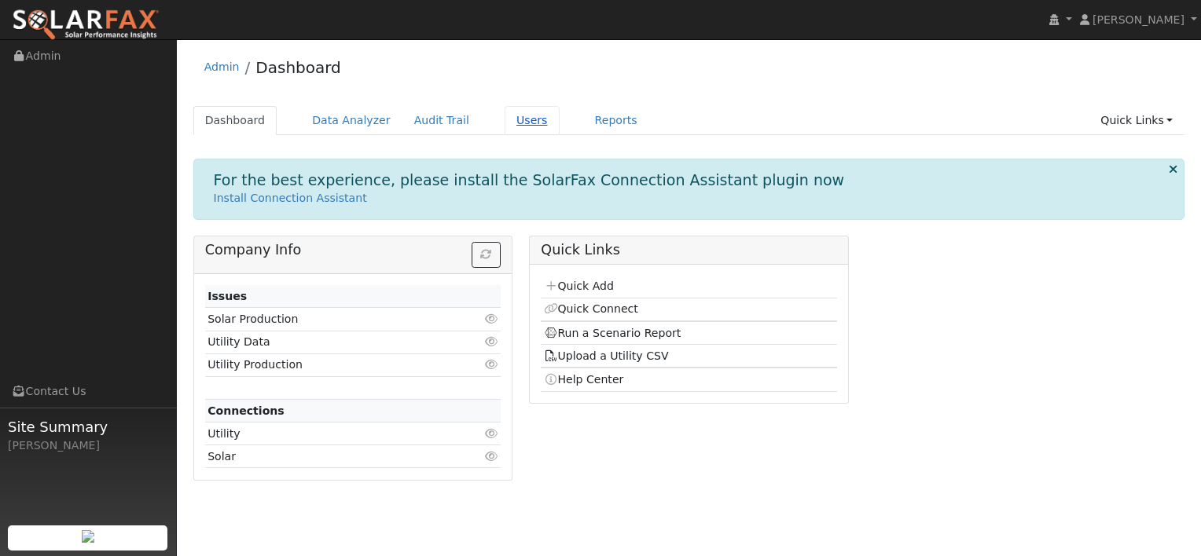
click at [505, 117] on link "Users" at bounding box center [532, 120] width 55 height 29
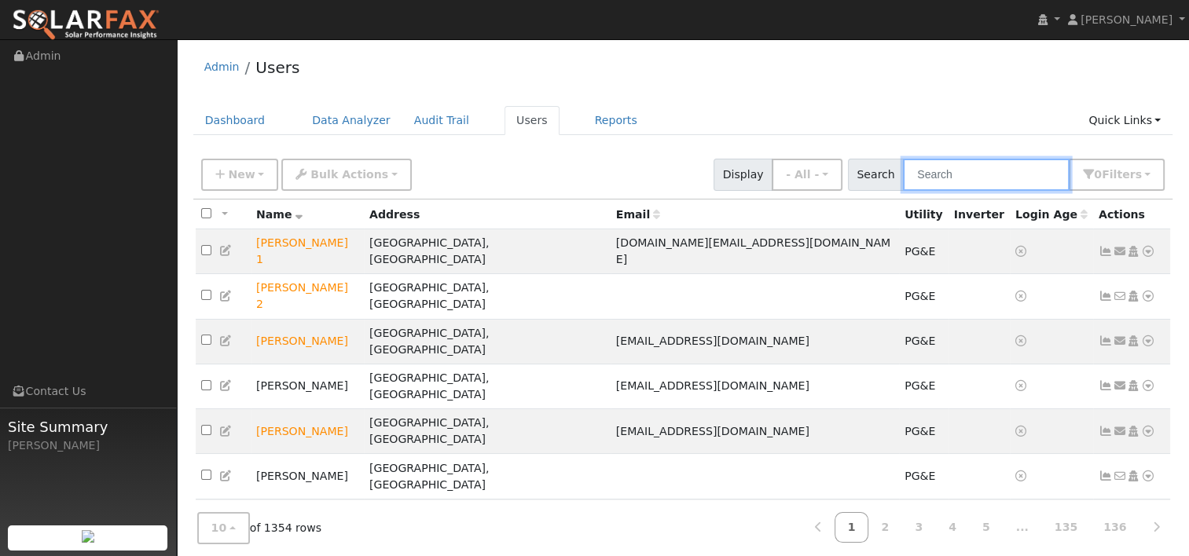
click at [964, 174] on input "text" at bounding box center [986, 175] width 167 height 32
paste input "(707) 217-1356"
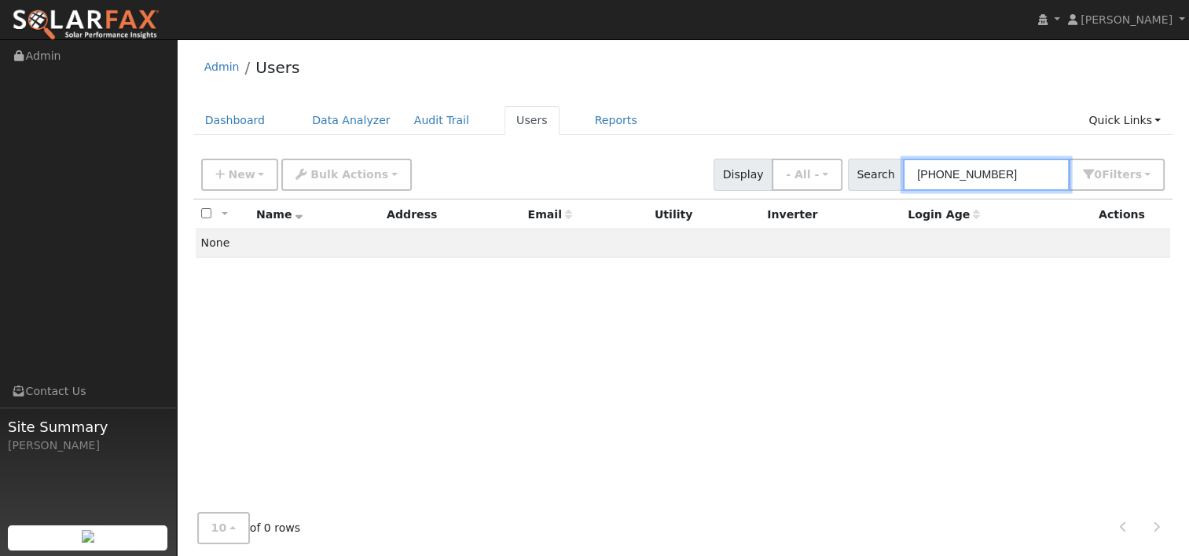
drag, startPoint x: 1025, startPoint y: 173, endPoint x: 885, endPoint y: 171, distance: 139.9
click at [885, 171] on div "Search (707) 217-1356 0 Filter s My accounts Role Show - All - Show Leads Admin…" at bounding box center [1007, 175] width 318 height 32
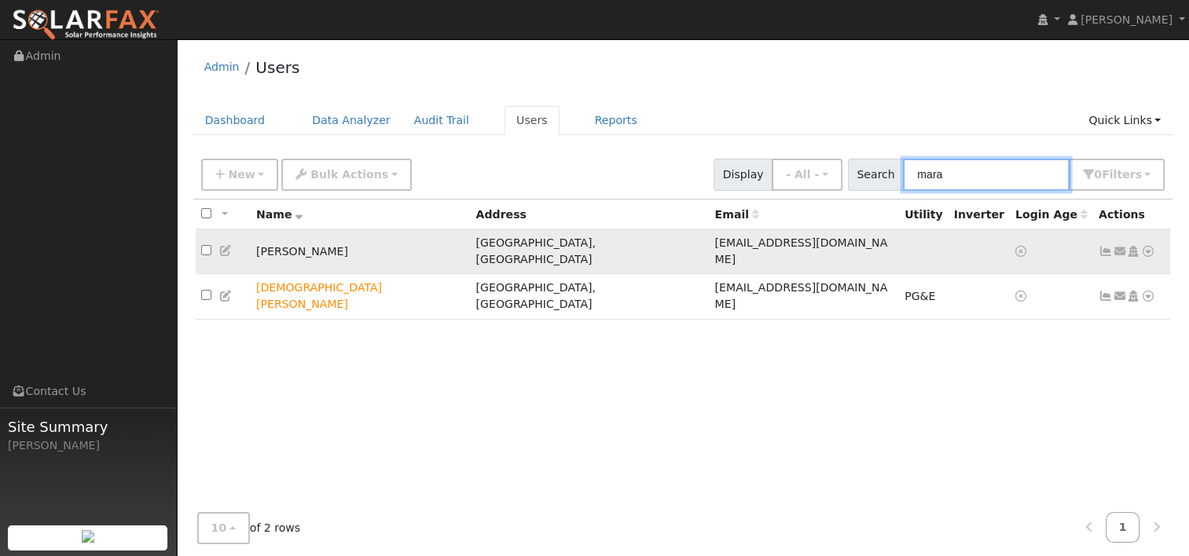
type input "mara"
click at [1144, 246] on icon at bounding box center [1148, 251] width 14 height 11
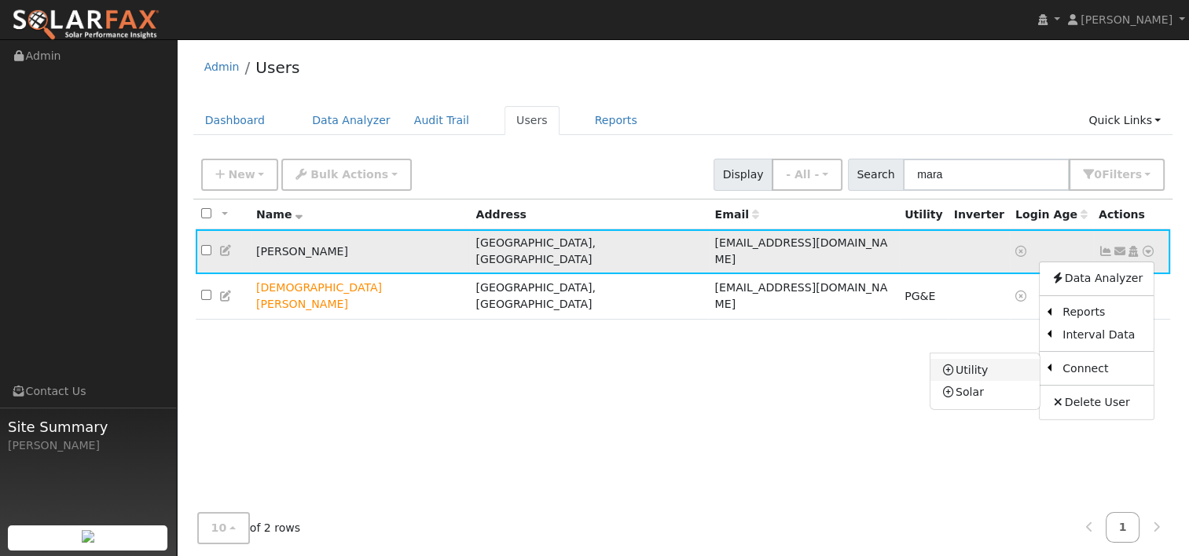
click at [1005, 359] on link "Utility" at bounding box center [985, 370] width 109 height 22
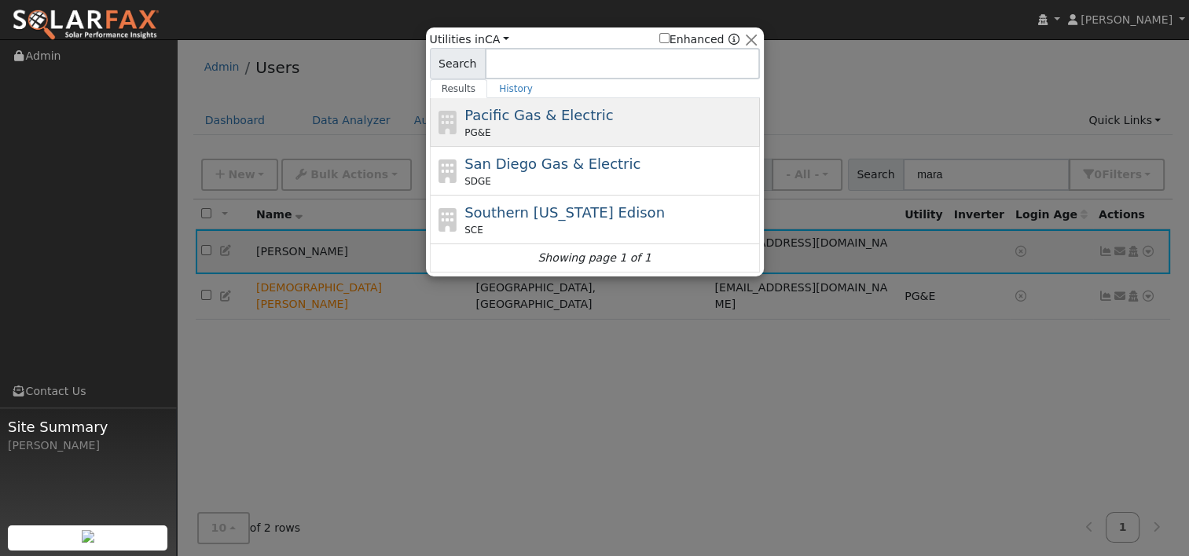
click at [547, 107] on span "Pacific Gas & Electric" at bounding box center [539, 115] width 149 height 17
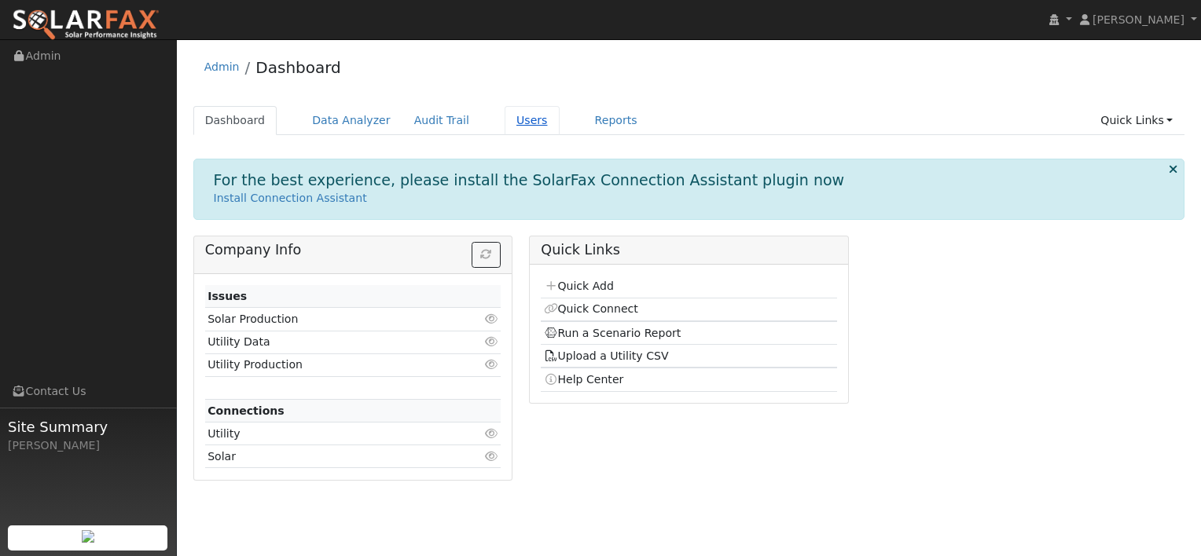
click at [505, 114] on link "Users" at bounding box center [532, 120] width 55 height 29
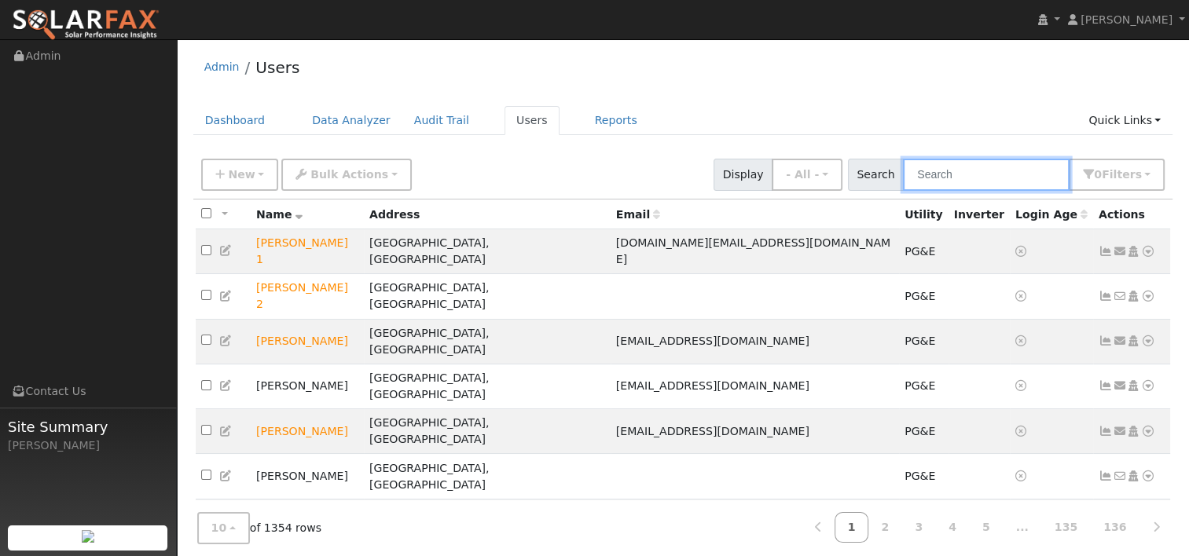
click at [961, 178] on input "text" at bounding box center [986, 175] width 167 height 32
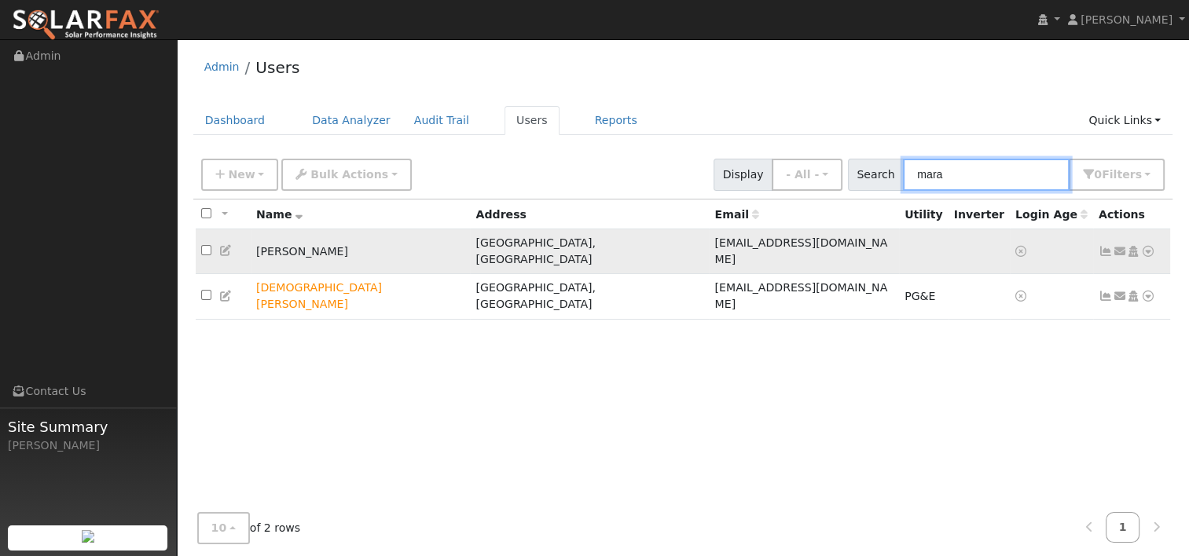
type input "mara"
click at [1150, 246] on icon at bounding box center [1148, 251] width 14 height 11
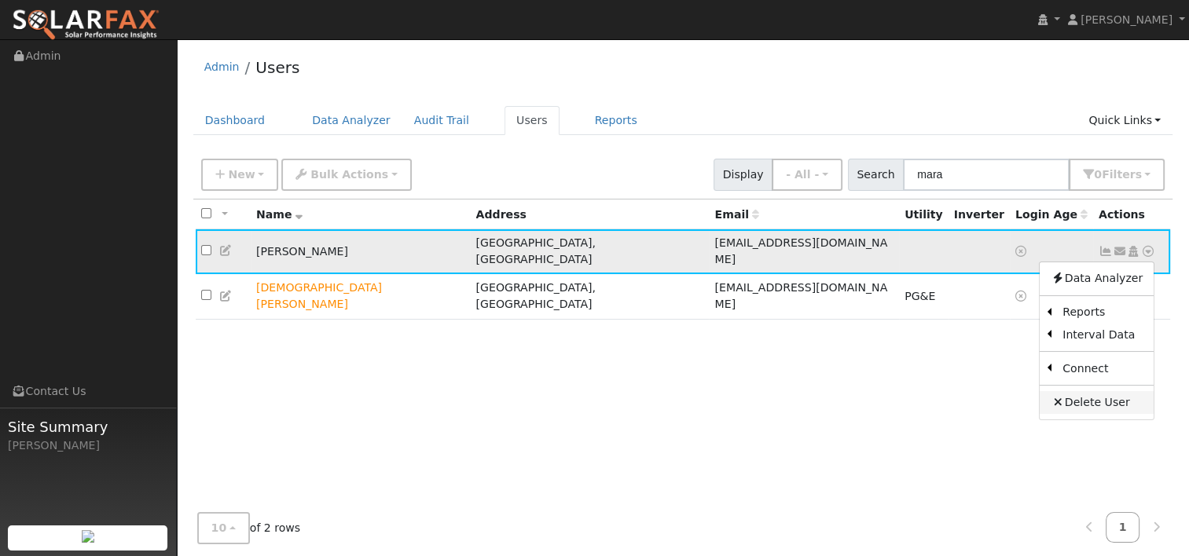
click at [1085, 393] on link "Delete User" at bounding box center [1097, 402] width 114 height 22
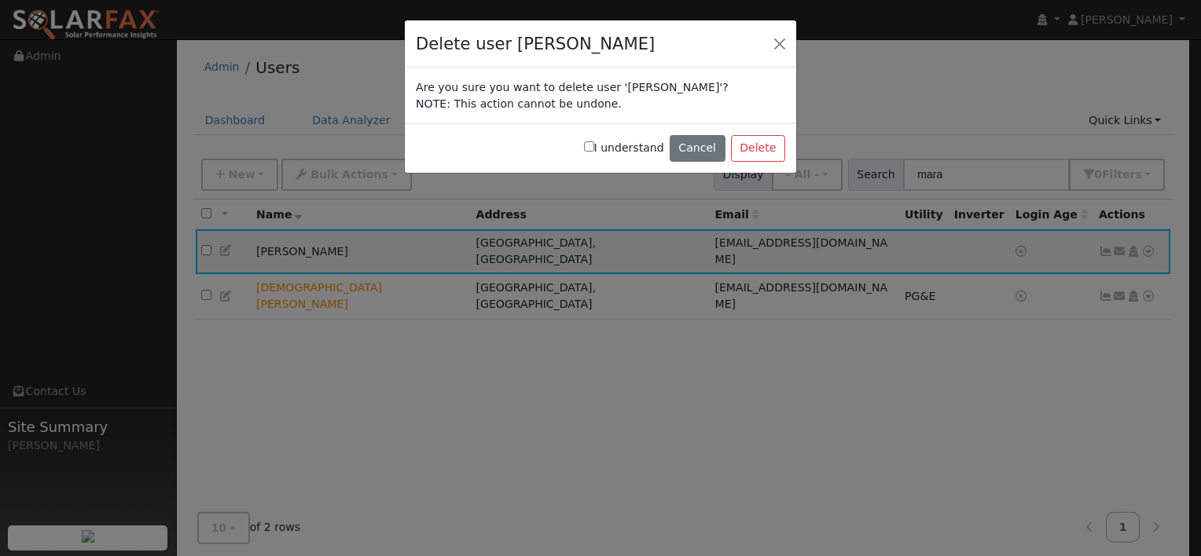
click at [594, 147] on input "I understand" at bounding box center [589, 146] width 10 height 10
checkbox input "true"
click at [759, 145] on button "Delete" at bounding box center [758, 148] width 54 height 27
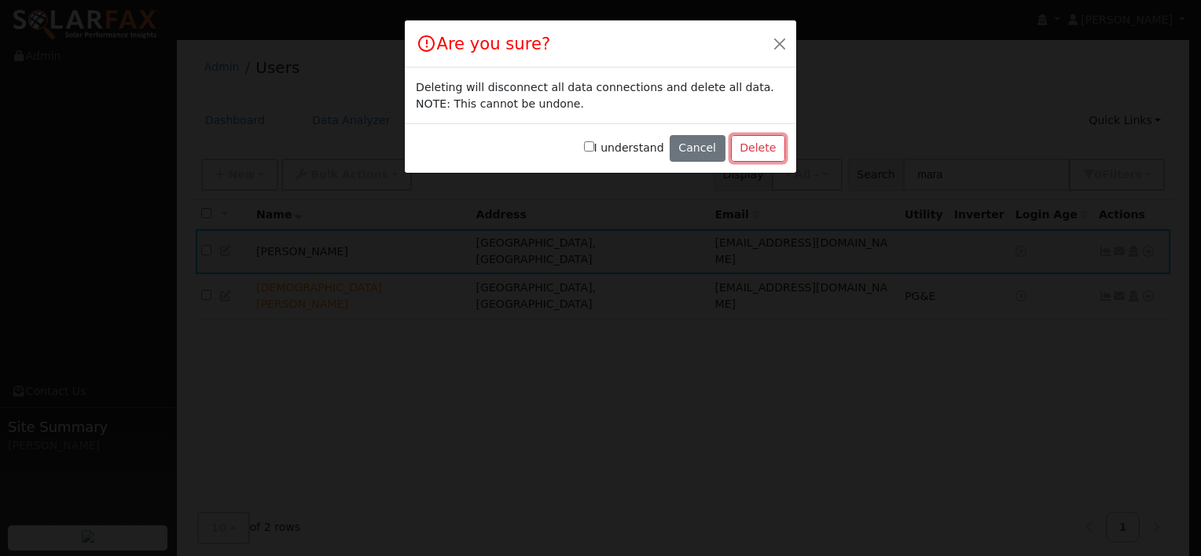
click at [759, 145] on button "Delete" at bounding box center [758, 148] width 54 height 27
click at [594, 145] on input "I understand" at bounding box center [589, 146] width 10 height 10
checkbox input "true"
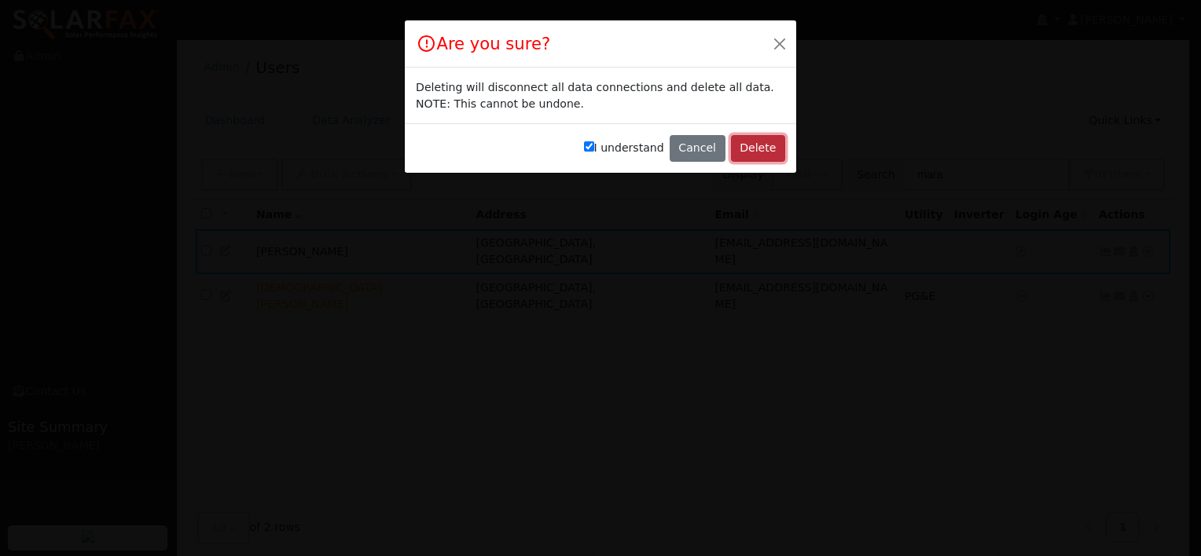
click at [763, 147] on button "Delete" at bounding box center [758, 148] width 54 height 27
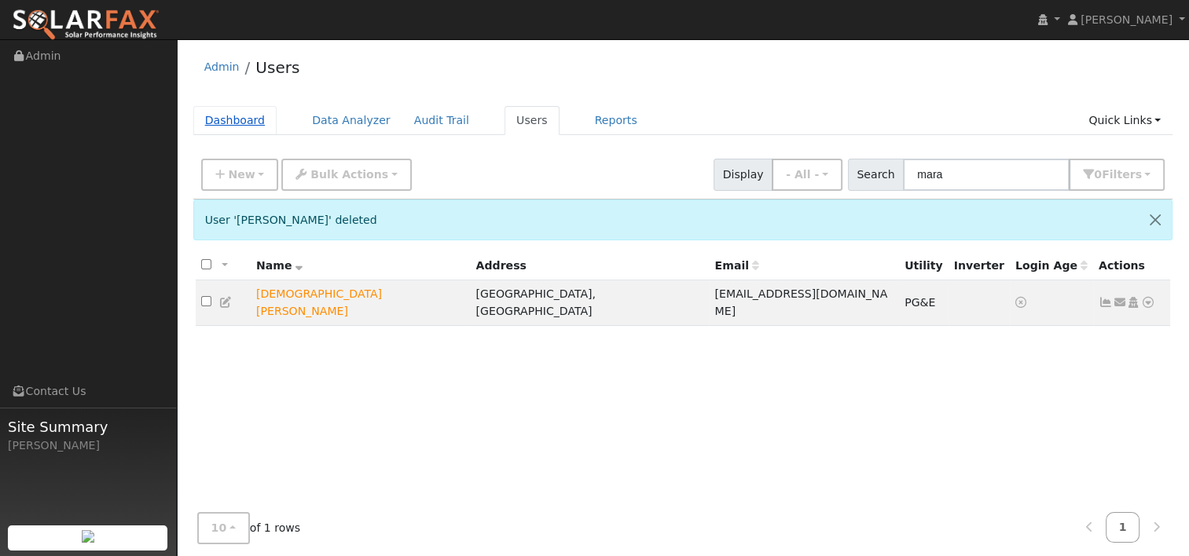
click at [220, 116] on link "Dashboard" at bounding box center [235, 120] width 84 height 29
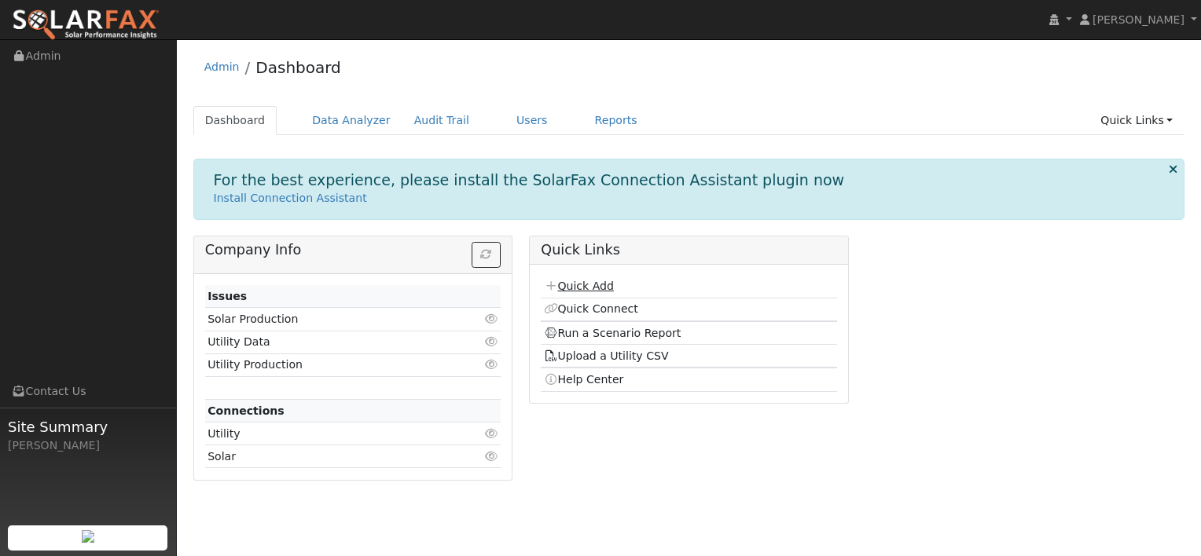
click at [582, 283] on link "Quick Add" at bounding box center [579, 286] width 70 height 13
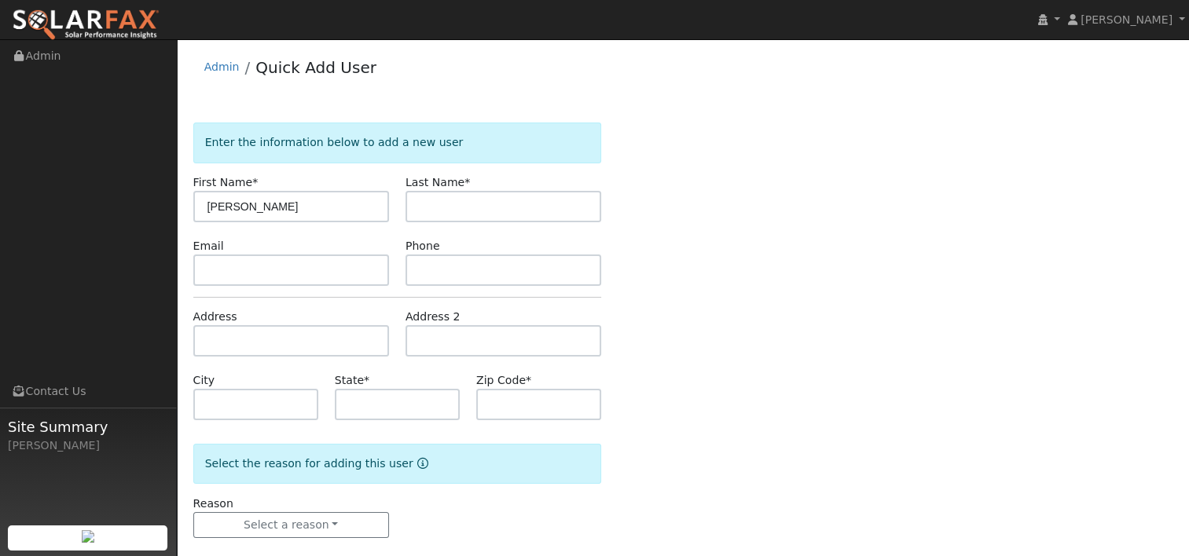
type input "[PERSON_NAME]"
type input "Marabella"
click at [560, 215] on input "Marabella" at bounding box center [504, 206] width 196 height 31
type input "[EMAIL_ADDRESS][DOMAIN_NAME]"
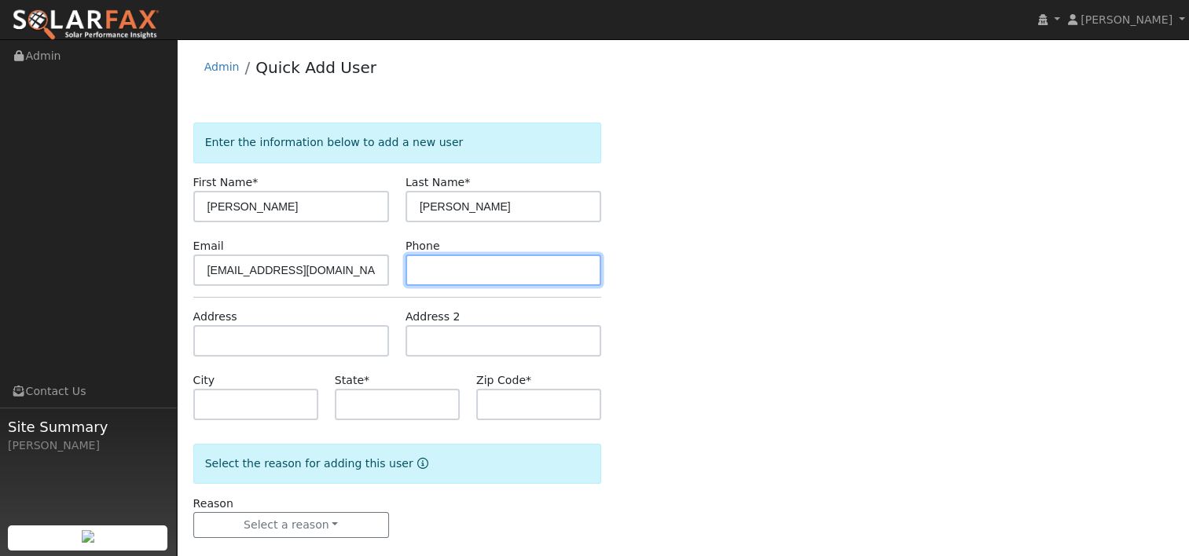
type input "(707) 217-1356"
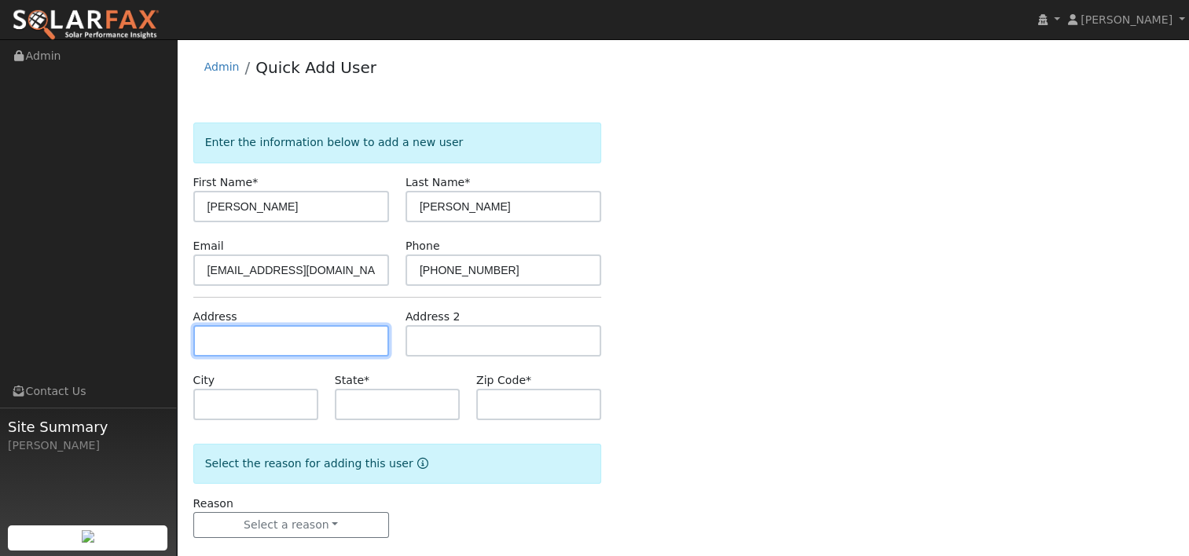
type input "[STREET_ADDRESS]"
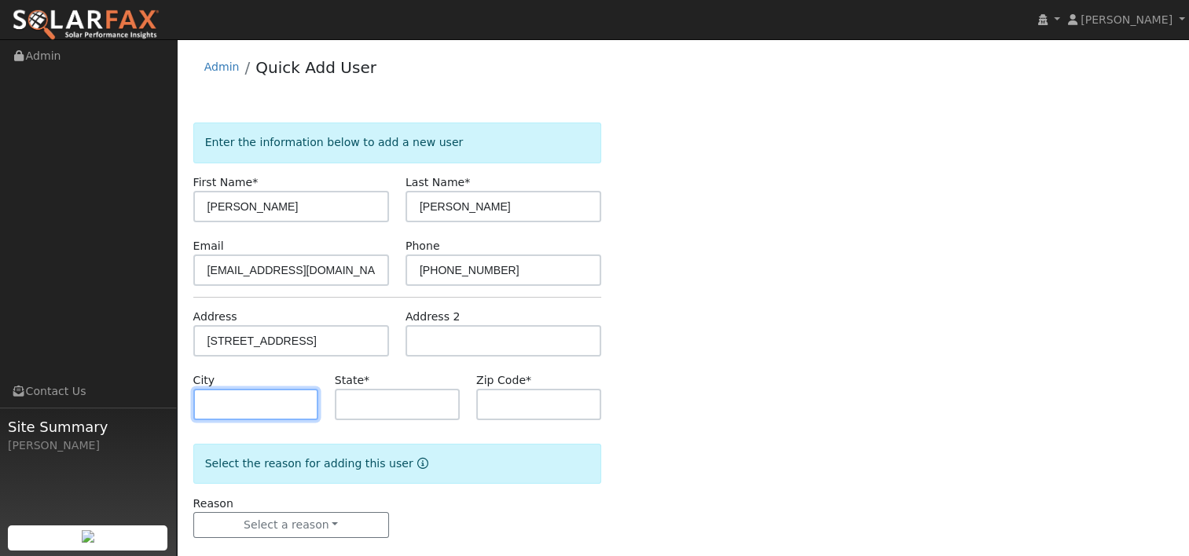
type input "Santa Rosa"
type input "CA"
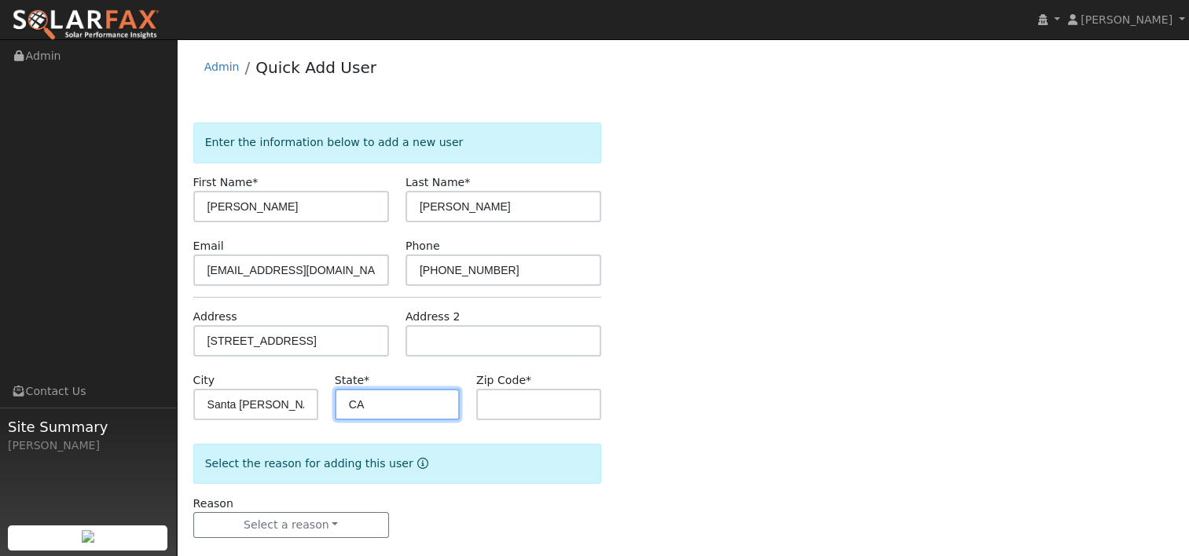
type input "95409"
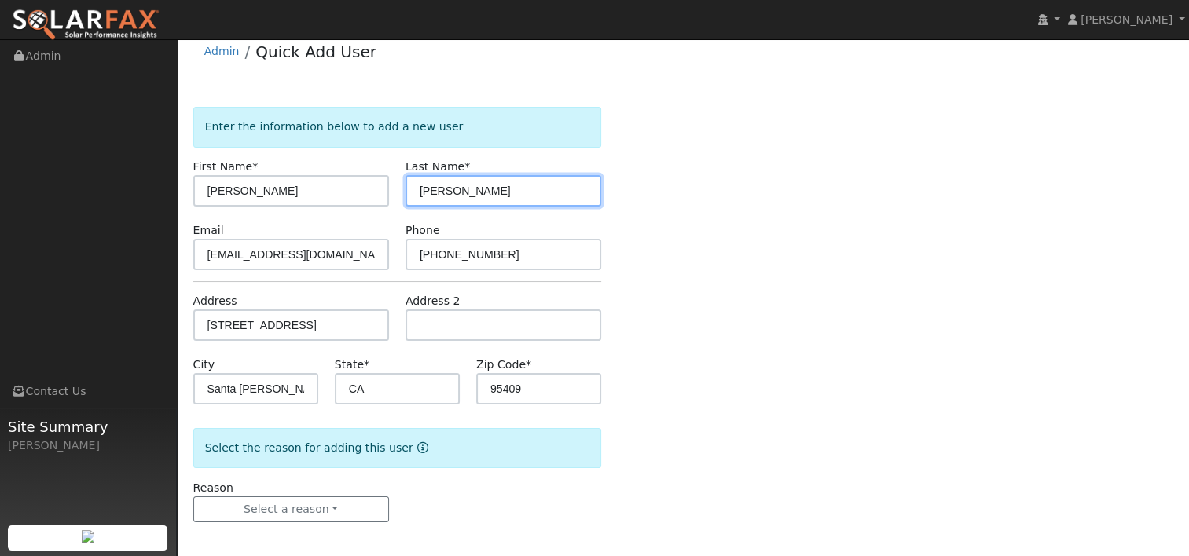
scroll to position [20, 0]
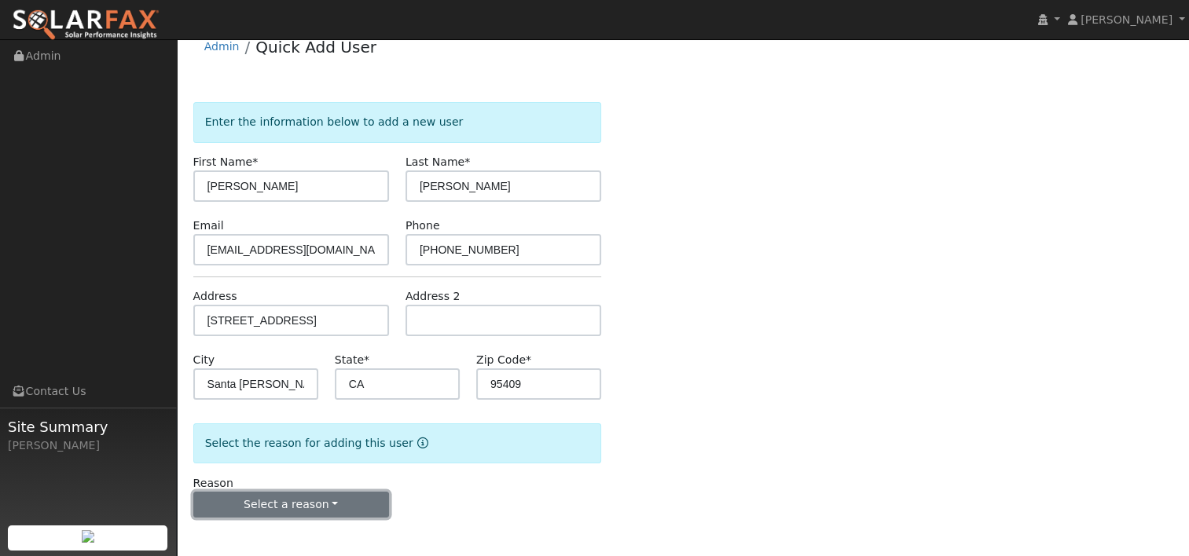
click at [326, 500] on button "Select a reason" at bounding box center [291, 505] width 196 height 27
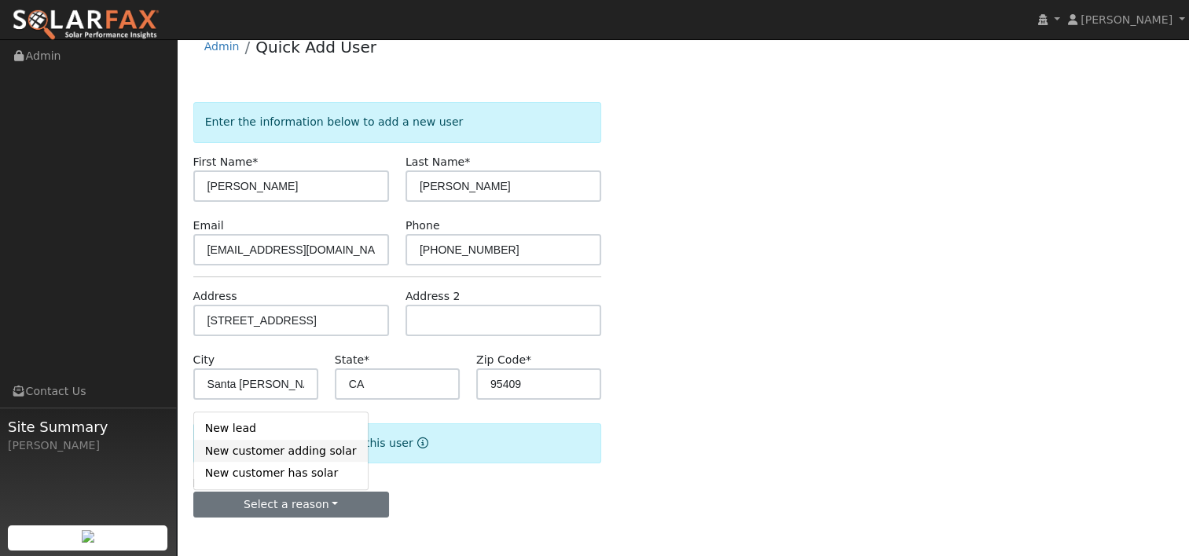
click at [289, 451] on link "New customer adding solar" at bounding box center [281, 451] width 174 height 22
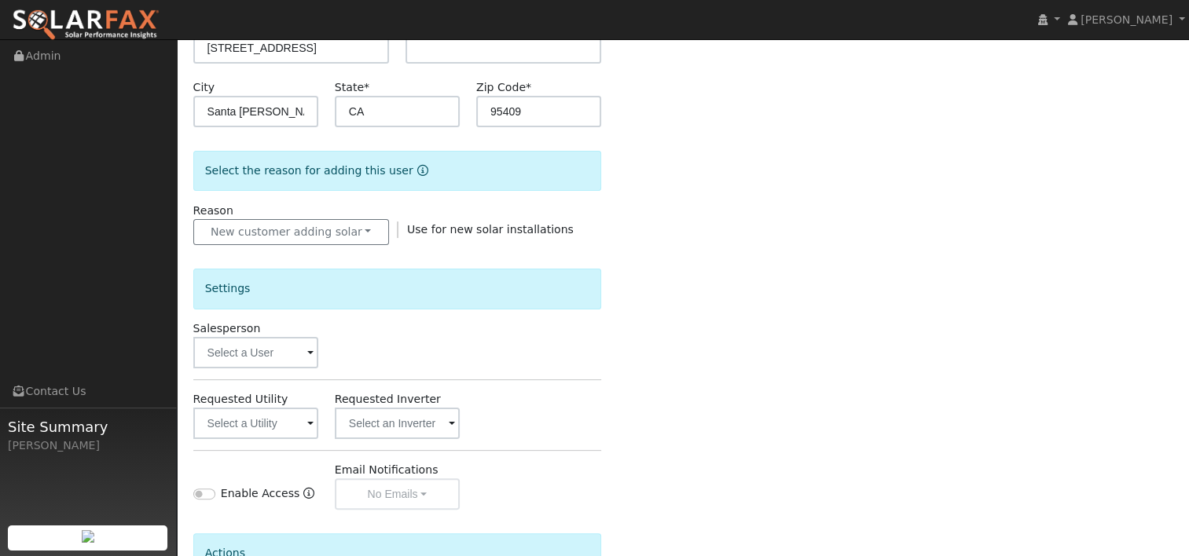
scroll to position [335, 0]
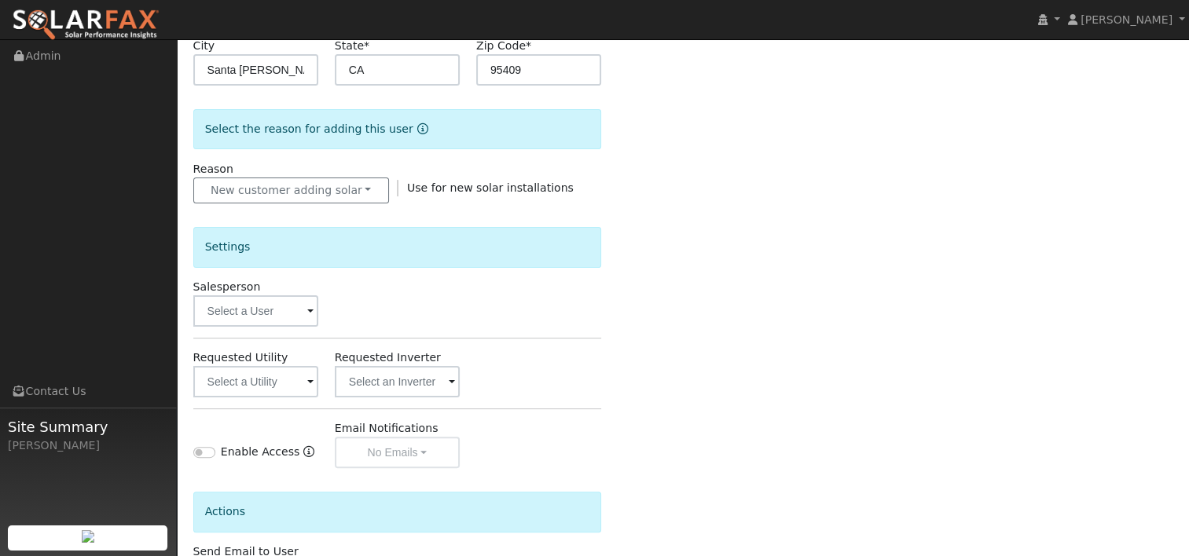
click at [313, 311] on span at bounding box center [310, 312] width 6 height 18
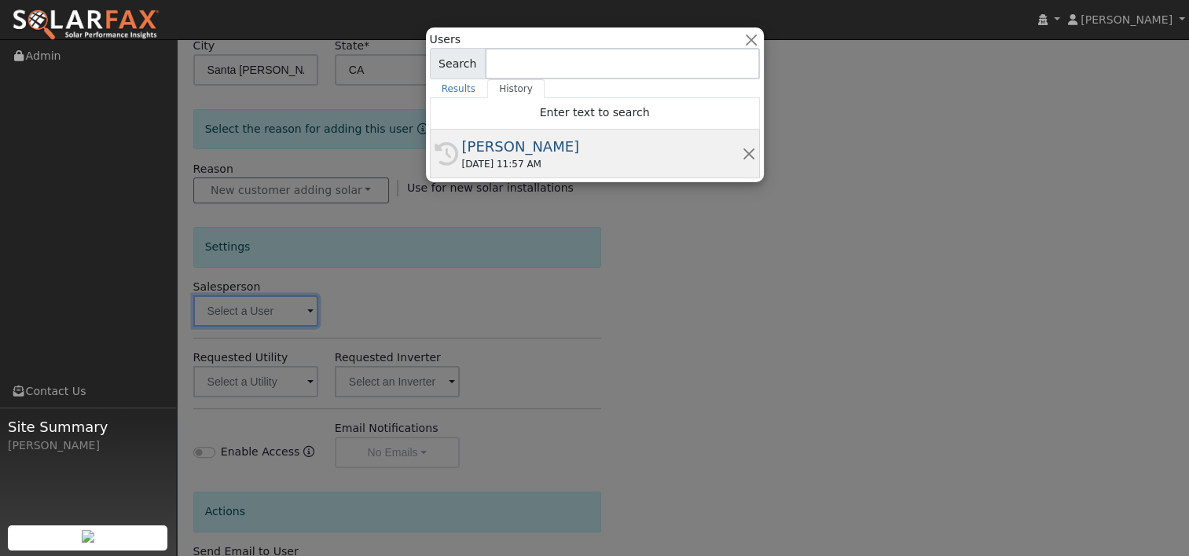
click at [481, 145] on div "[PERSON_NAME]" at bounding box center [602, 146] width 280 height 21
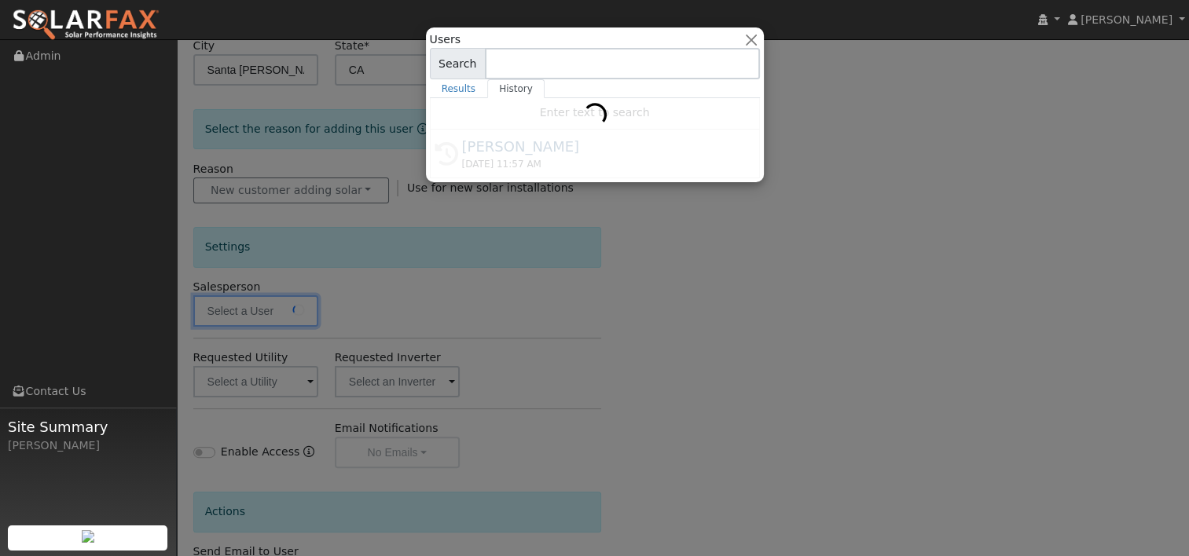
type input "[PERSON_NAME]"
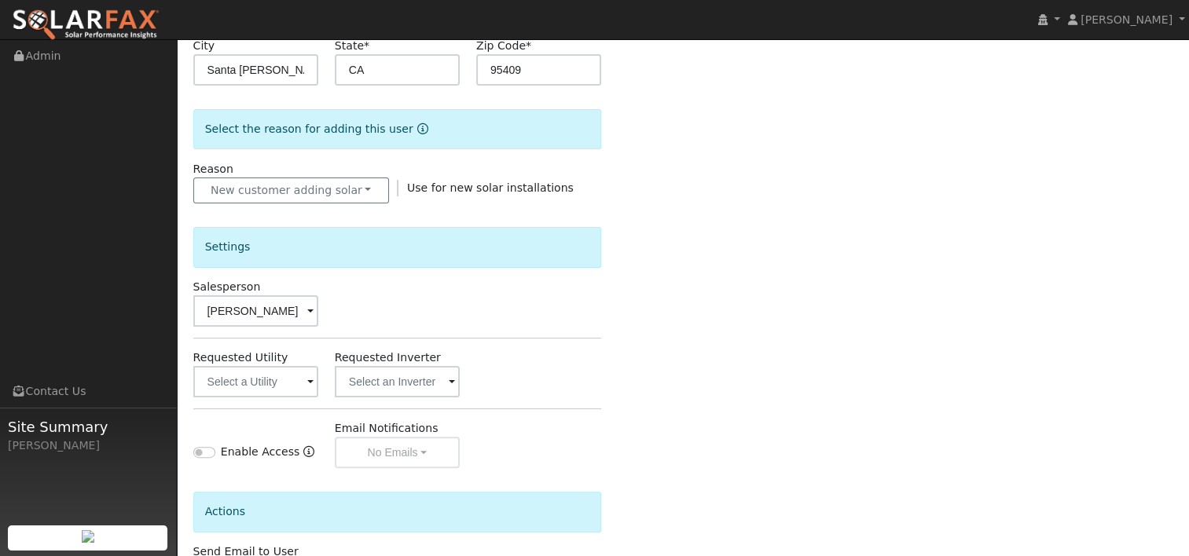
click at [310, 384] on span at bounding box center [310, 383] width 6 height 18
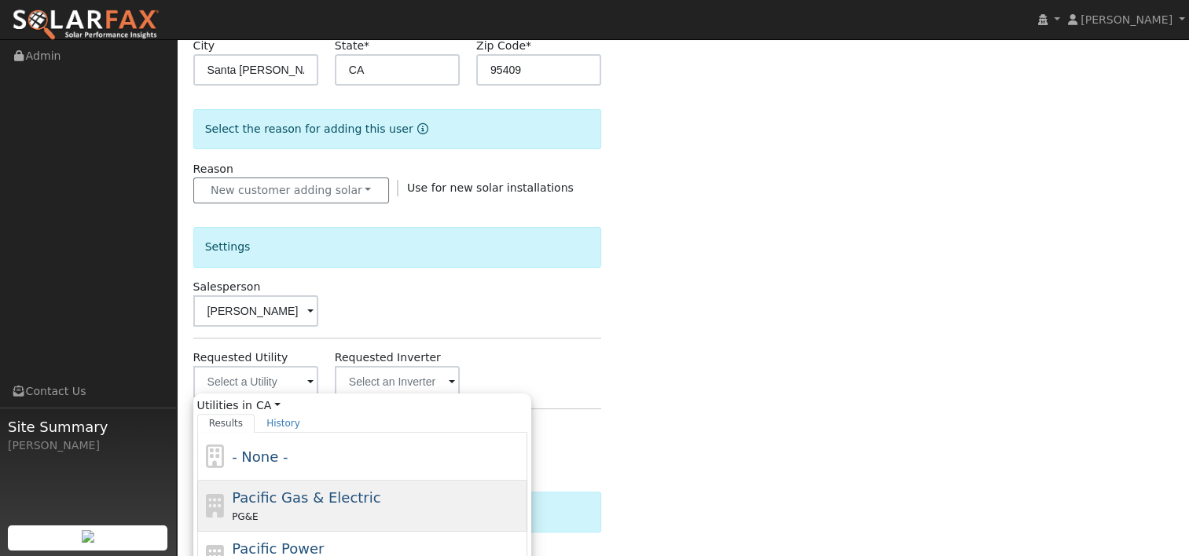
click at [277, 500] on span "Pacific Gas & Electric" at bounding box center [306, 498] width 149 height 17
type input "Pacific Gas & Electric"
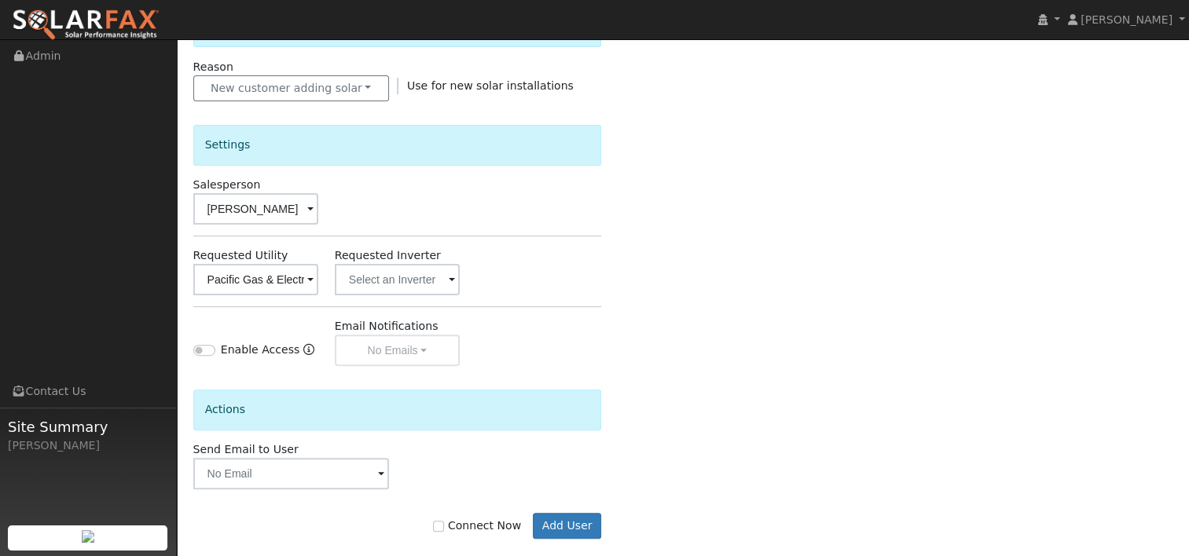
scroll to position [457, 0]
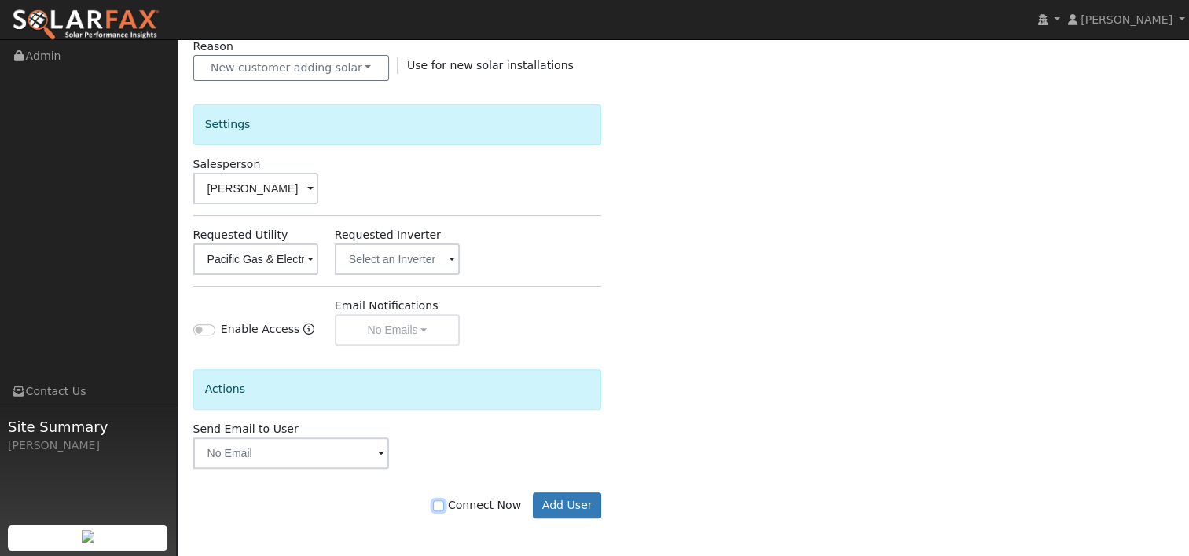
click at [444, 501] on input "Connect Now" at bounding box center [438, 506] width 11 height 11
checkbox input "true"
click at [560, 504] on button "Add User" at bounding box center [567, 506] width 68 height 27
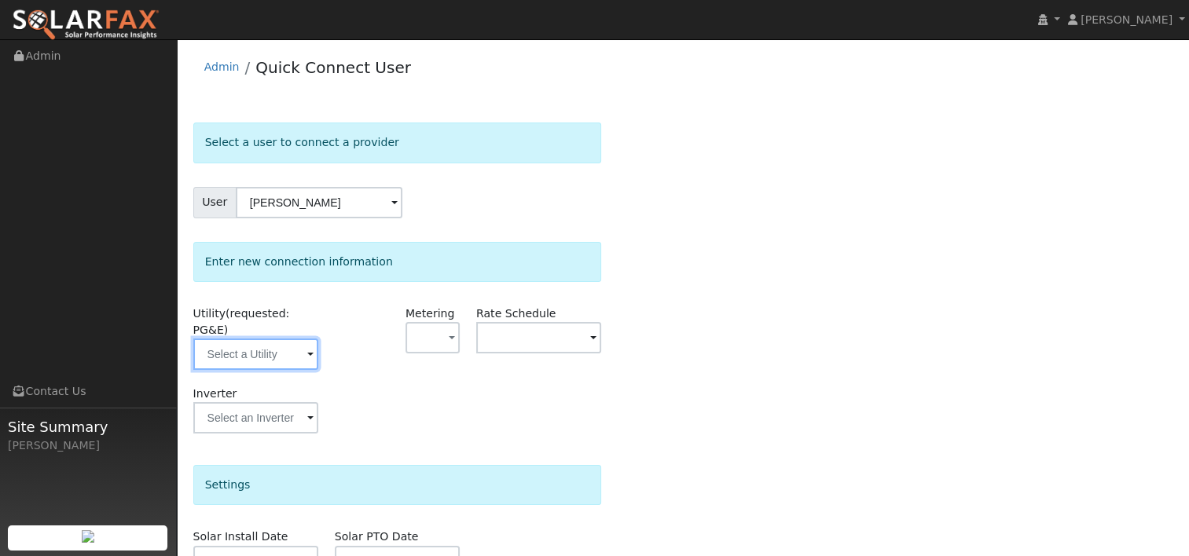
click at [314, 339] on input "text" at bounding box center [255, 354] width 125 height 31
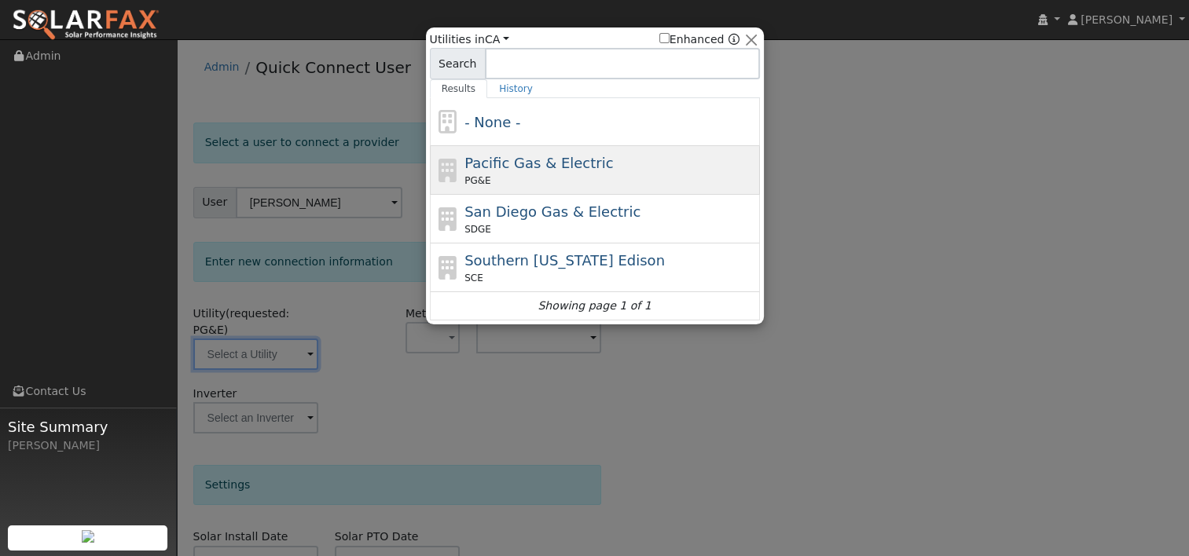
click at [465, 155] on span "Pacific Gas & Electric" at bounding box center [539, 163] width 149 height 17
type input "PG&E"
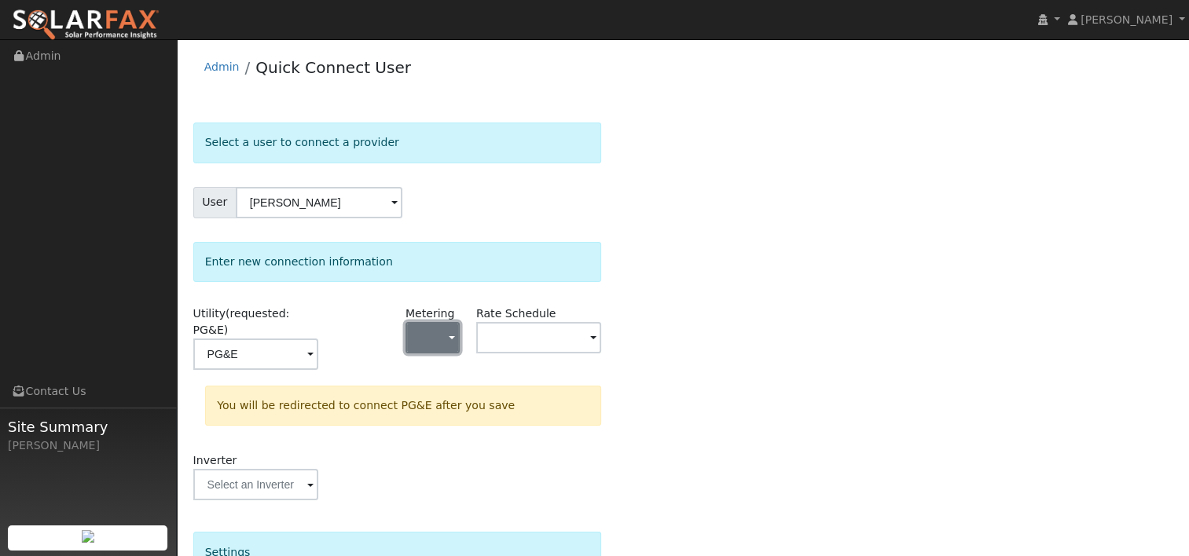
click at [448, 332] on button "button" at bounding box center [433, 337] width 54 height 31
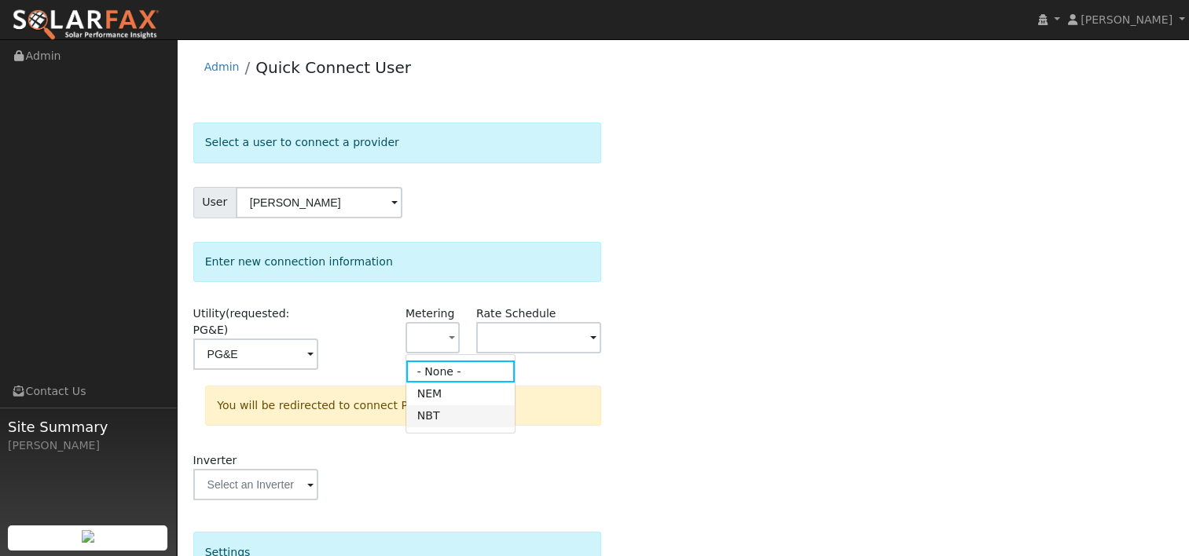
click at [436, 418] on link "NBT" at bounding box center [460, 417] width 109 height 22
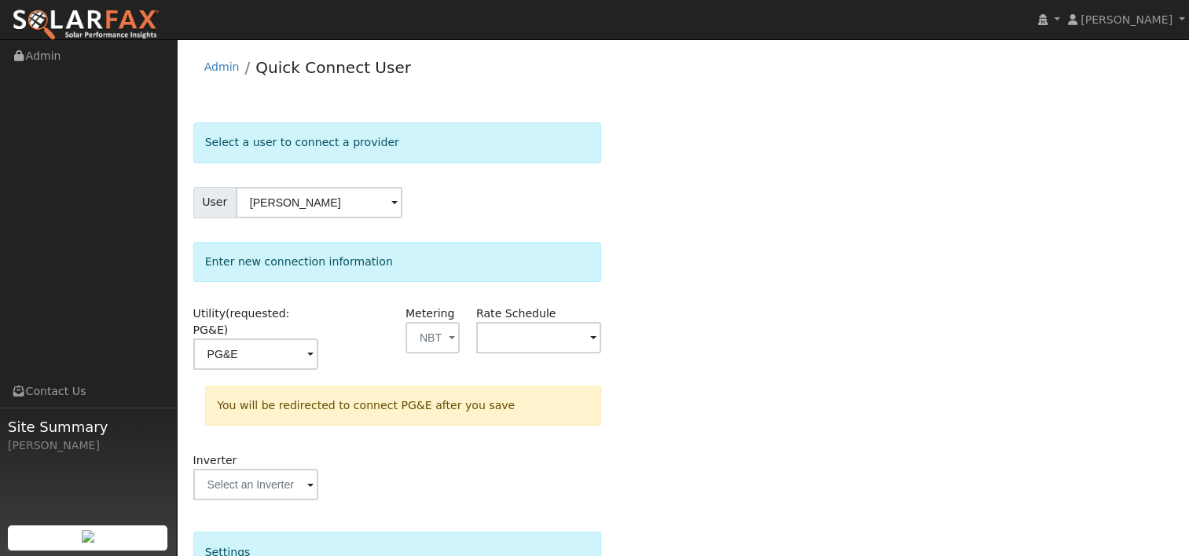
click at [314, 347] on span at bounding box center [310, 356] width 6 height 18
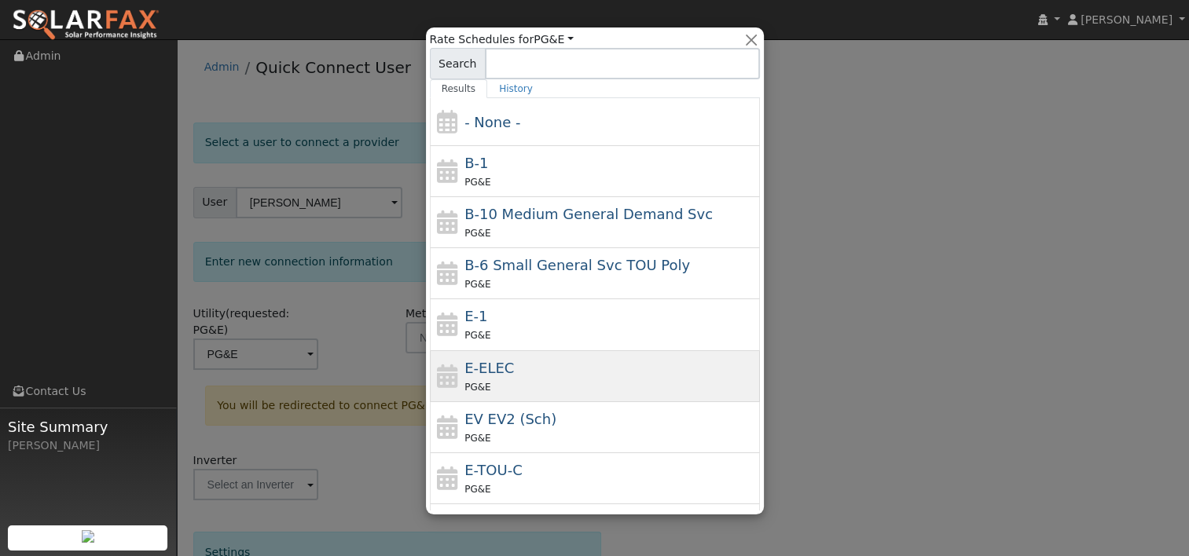
click at [511, 362] on div "E-ELEC PG&E" at bounding box center [611, 377] width 292 height 38
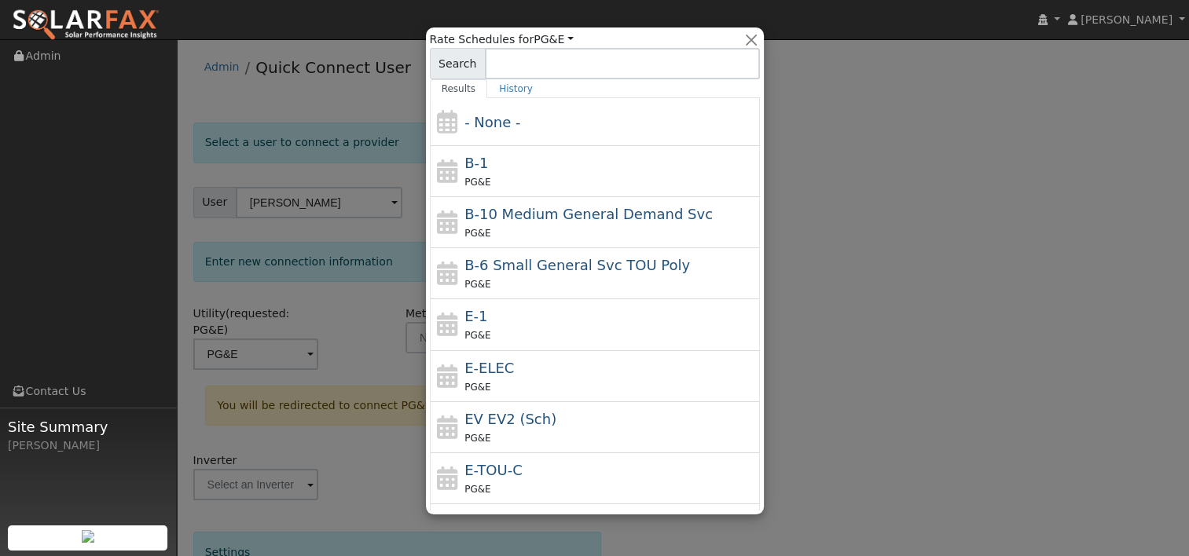
type input "E-ELEC"
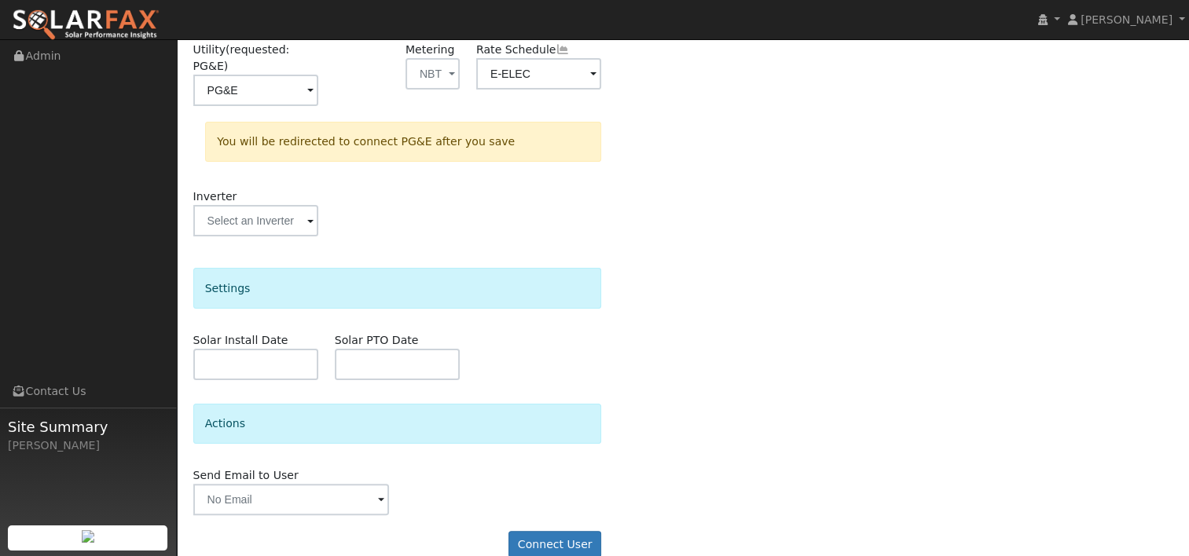
scroll to position [270, 0]
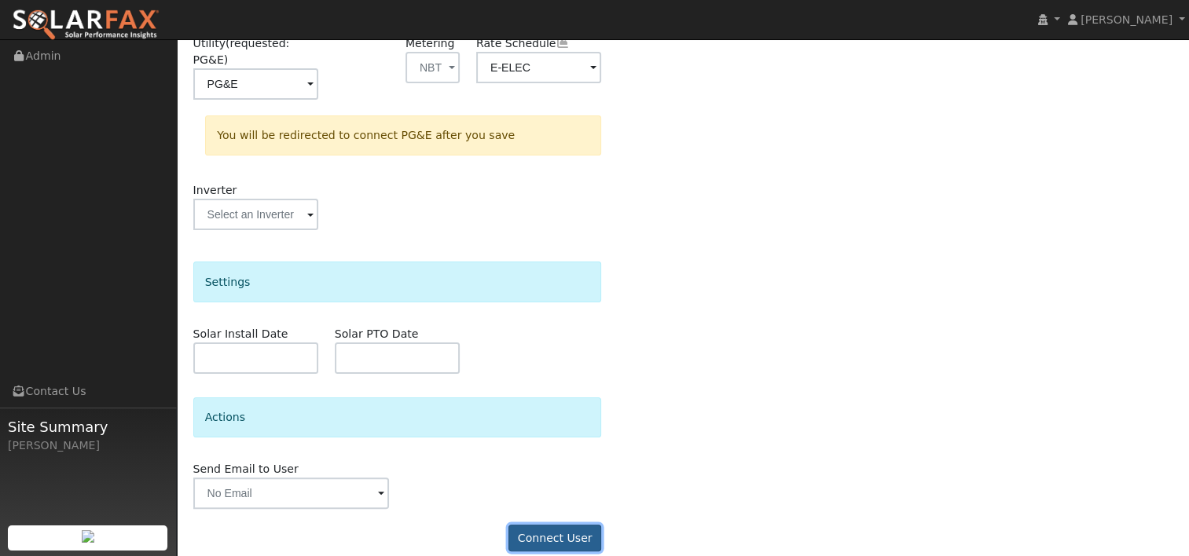
click at [553, 525] on button "Connect User" at bounding box center [555, 538] width 93 height 27
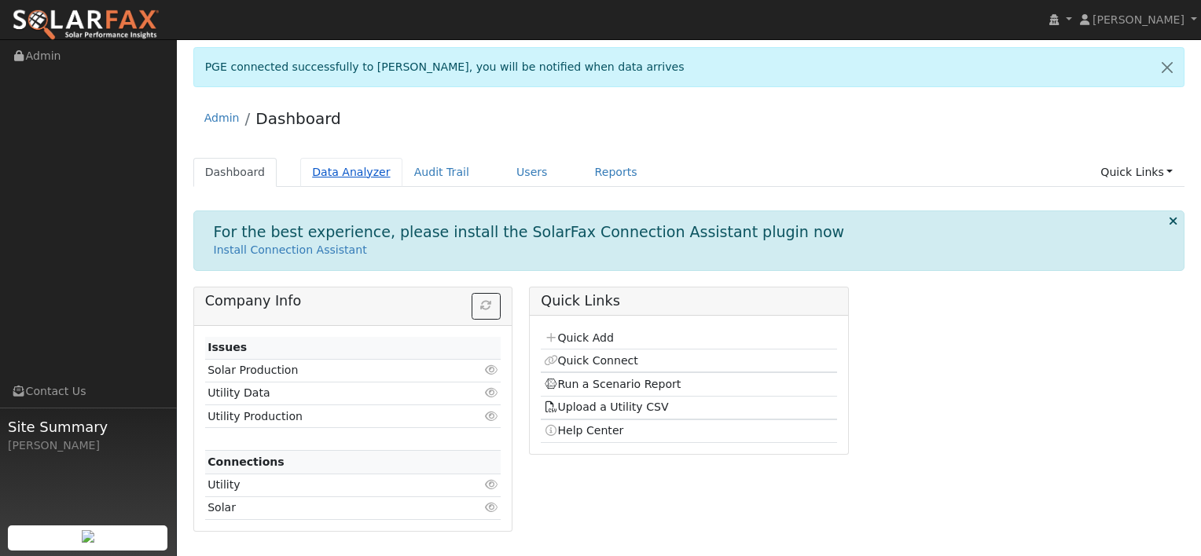
click at [339, 167] on link "Data Analyzer" at bounding box center [351, 172] width 102 height 29
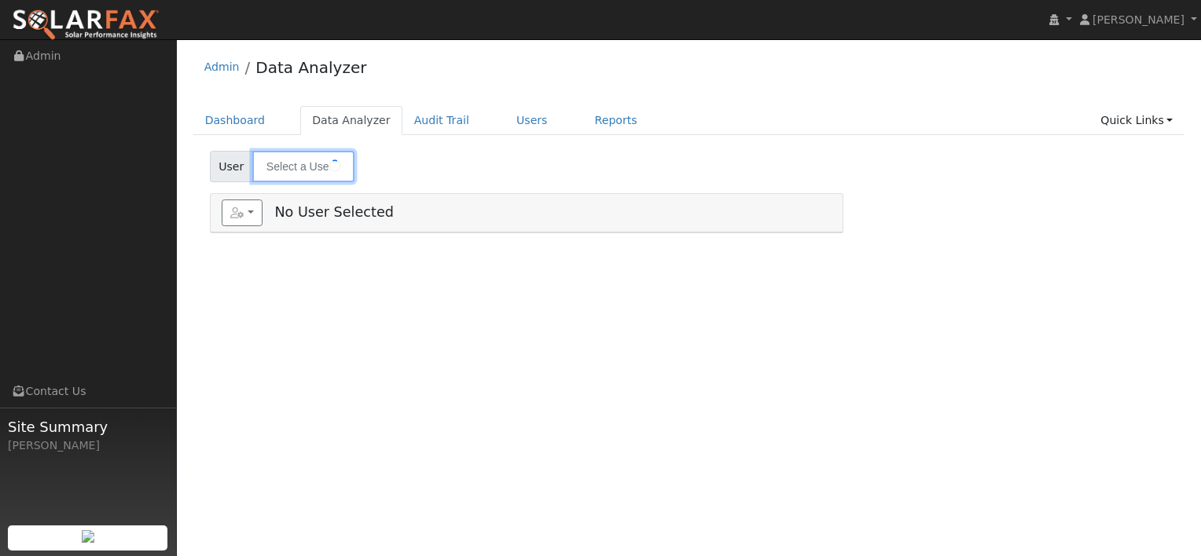
type input "[PERSON_NAME]"
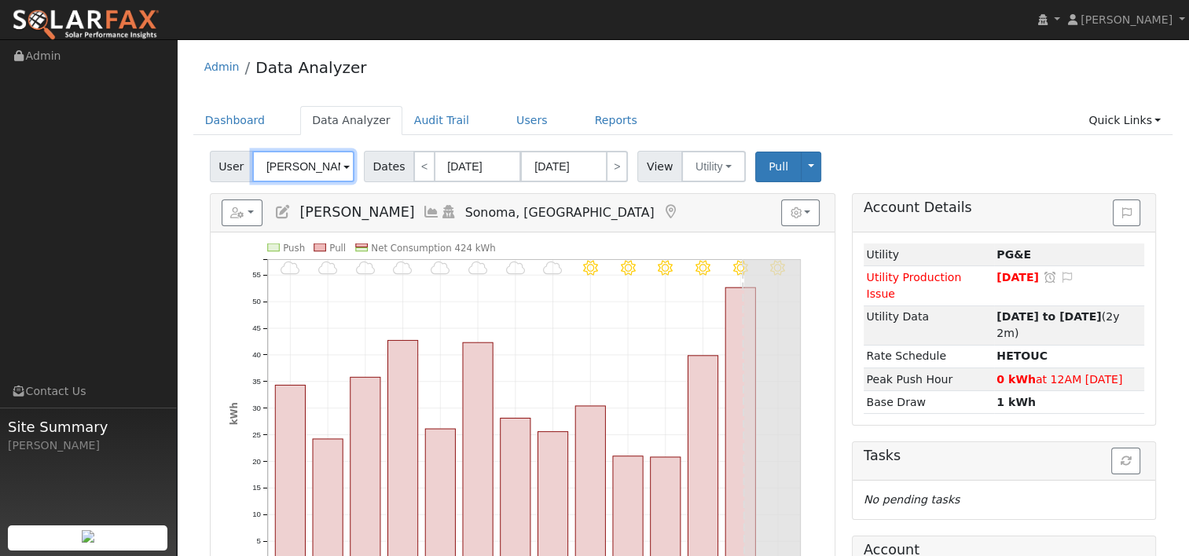
drag, startPoint x: 337, startPoint y: 167, endPoint x: 187, endPoint y: 165, distance: 150.1
click at [187, 165] on div "Edit User: New Select an Ac... New Account Nickname Cancel Create Are you sure …" at bounding box center [683, 510] width 997 height 718
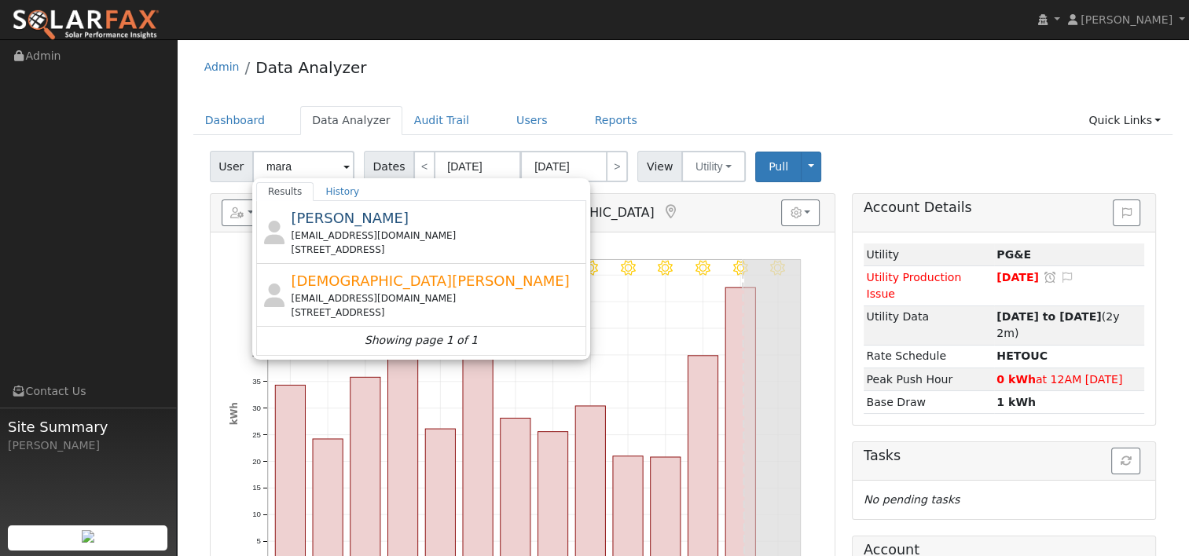
click at [364, 235] on div "[EMAIL_ADDRESS][DOMAIN_NAME]" at bounding box center [437, 236] width 292 height 14
type input "[PERSON_NAME]"
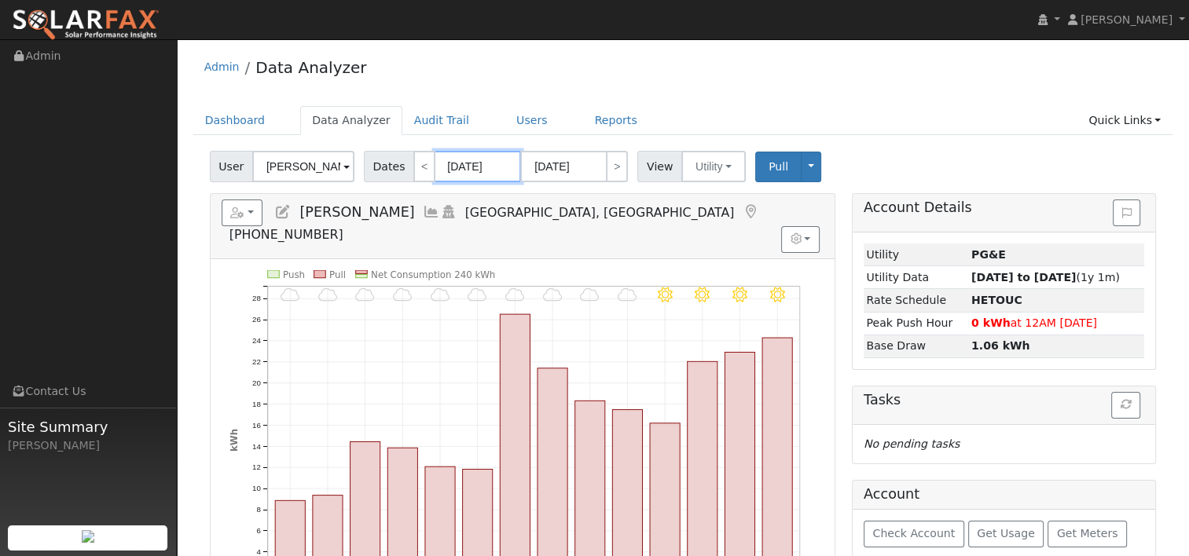
click at [496, 169] on input "[DATE]" at bounding box center [478, 166] width 86 height 31
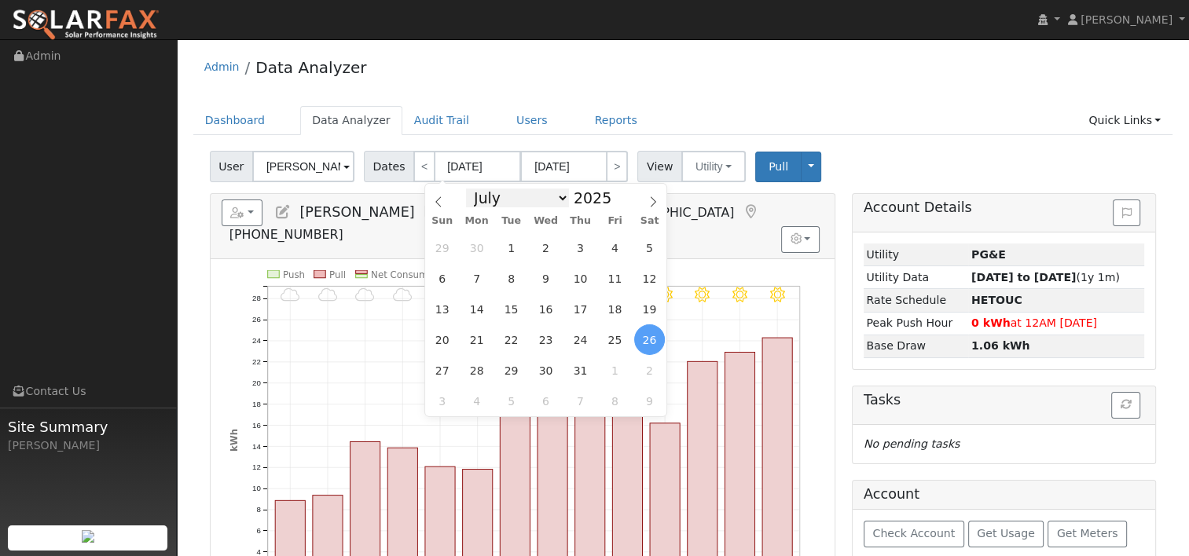
drag, startPoint x: 543, startPoint y: 190, endPoint x: 545, endPoint y: 198, distance: 8.2
click at [544, 192] on select "January February March April May June July August September October November De…" at bounding box center [517, 198] width 103 height 19
select select "7"
click at [479, 189] on select "January February March April May June July August September October November De…" at bounding box center [517, 198] width 103 height 19
click at [619, 277] on span "8" at bounding box center [615, 278] width 31 height 31
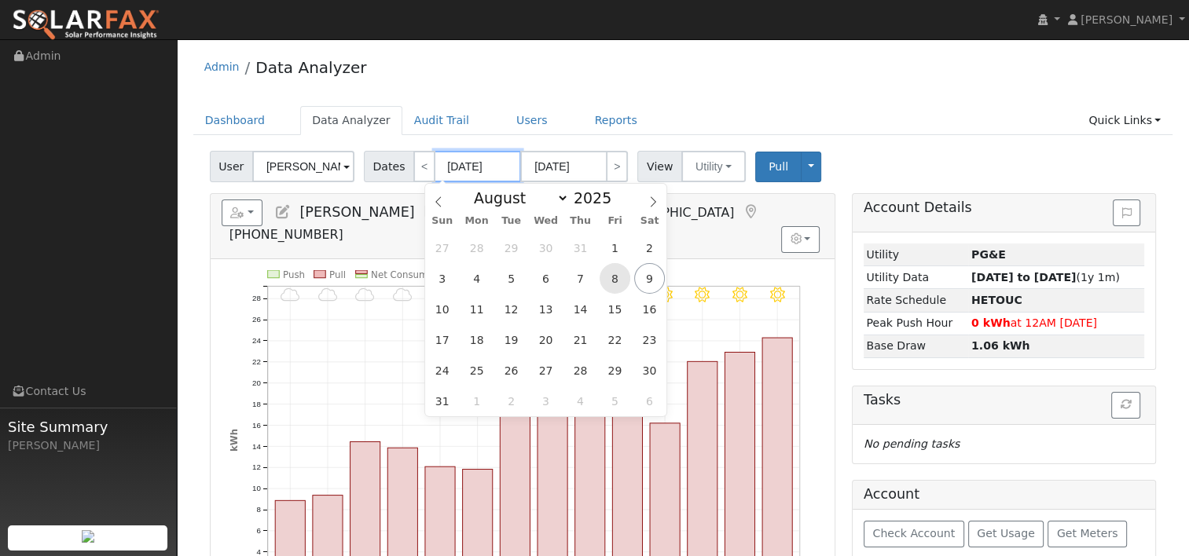
type input "[DATE]"
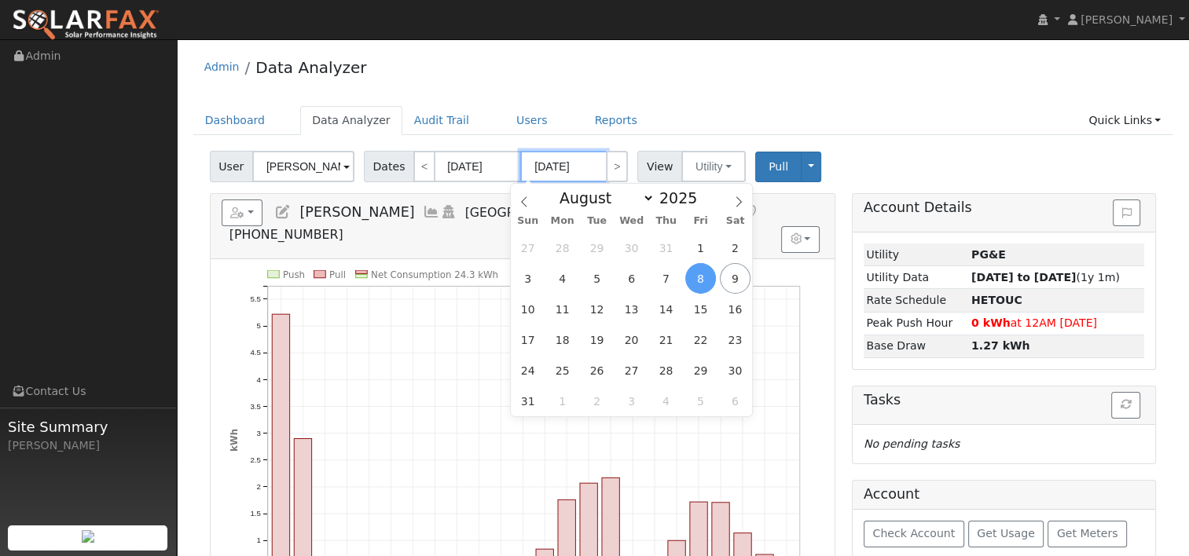
click at [555, 163] on input "[DATE]" at bounding box center [563, 166] width 86 height 31
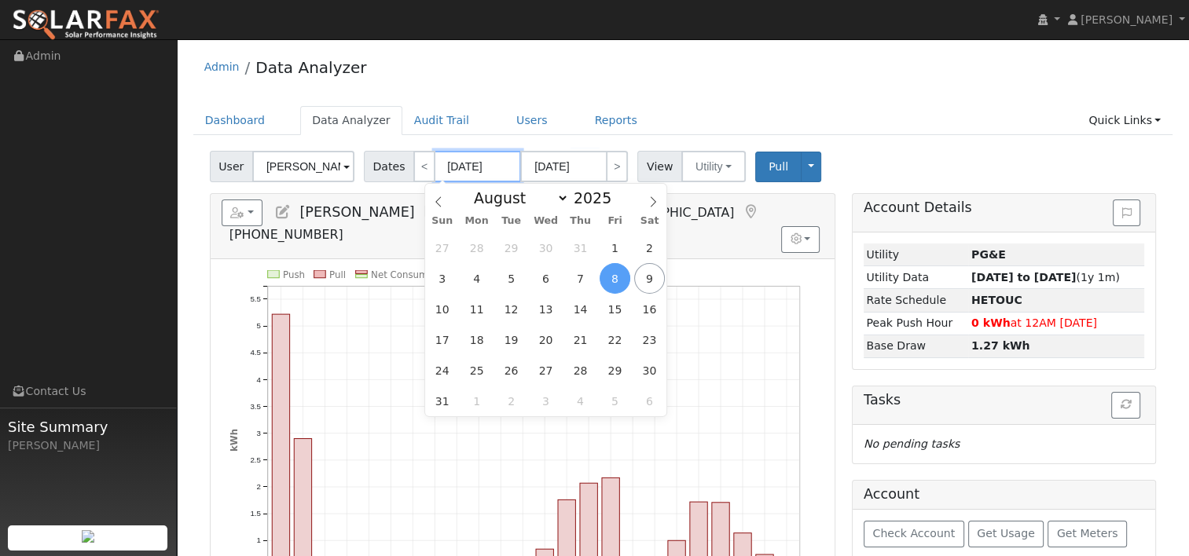
click at [491, 162] on input "[DATE]" at bounding box center [478, 166] width 86 height 31
click at [615, 207] on span at bounding box center [620, 202] width 11 height 9
type input "2024"
click at [579, 280] on span "8" at bounding box center [580, 278] width 31 height 31
type input "[DATE]"
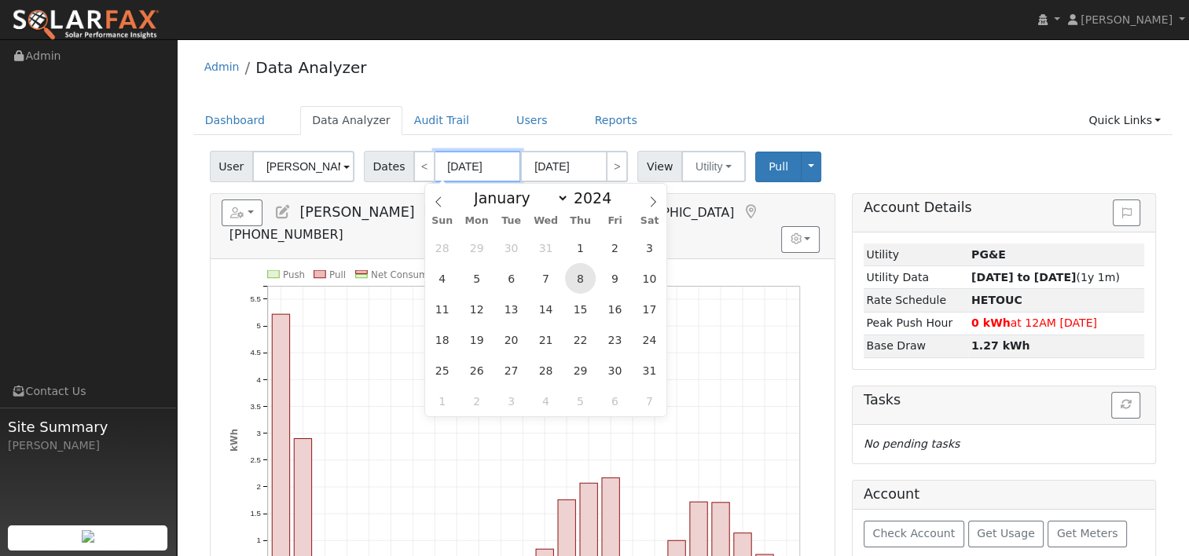
type input "[DATE]"
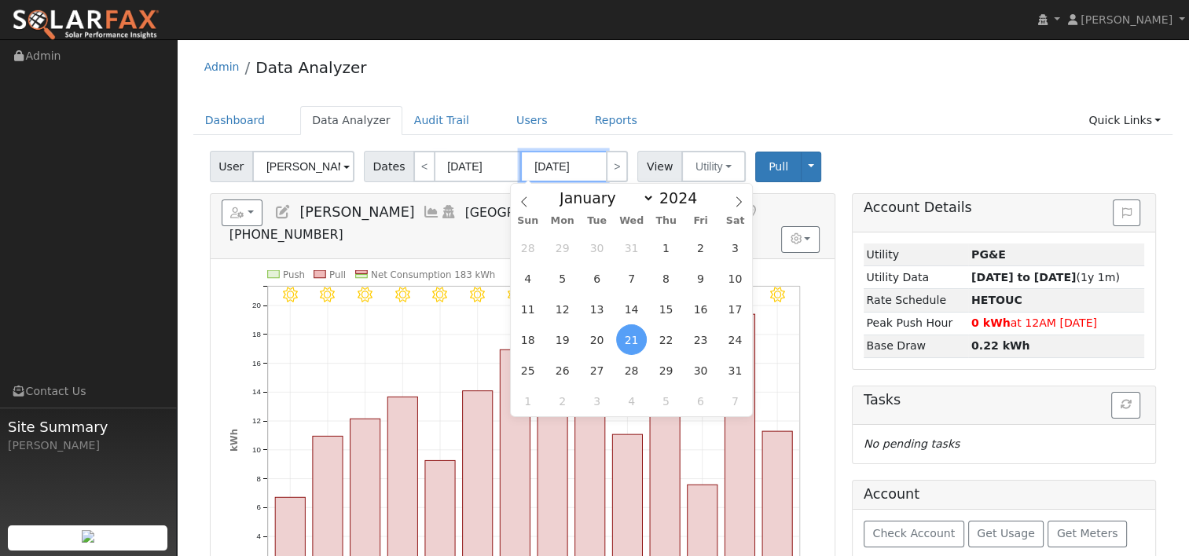
click at [563, 167] on input "[DATE]" at bounding box center [563, 166] width 86 height 31
click at [700, 192] on span at bounding box center [705, 193] width 11 height 9
type input "2025"
click at [667, 272] on span "7" at bounding box center [666, 278] width 31 height 31
type input "[DATE]"
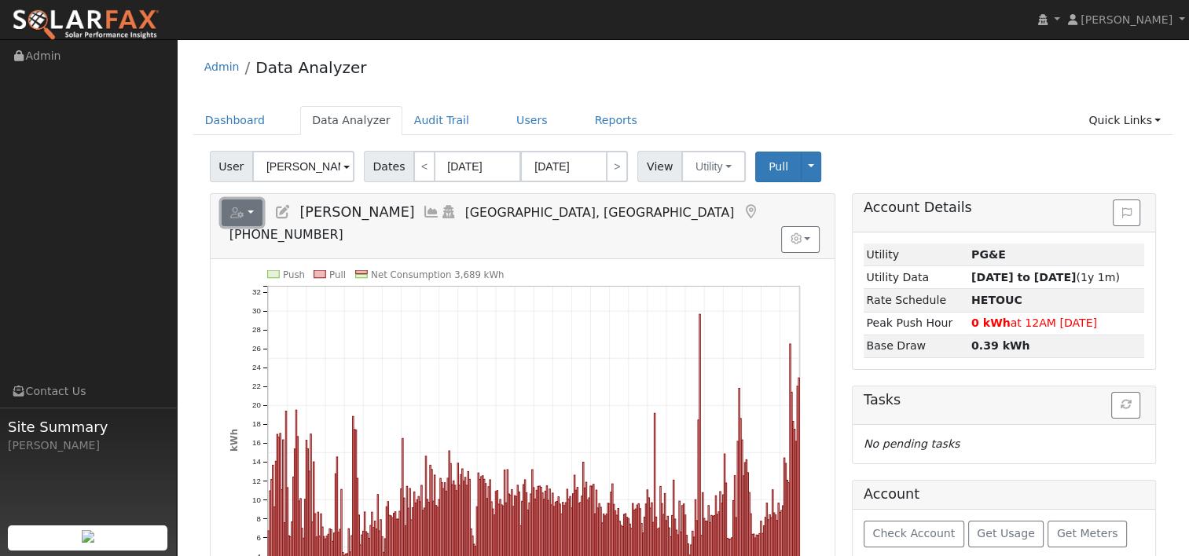
click at [253, 211] on button "button" at bounding box center [243, 213] width 42 height 27
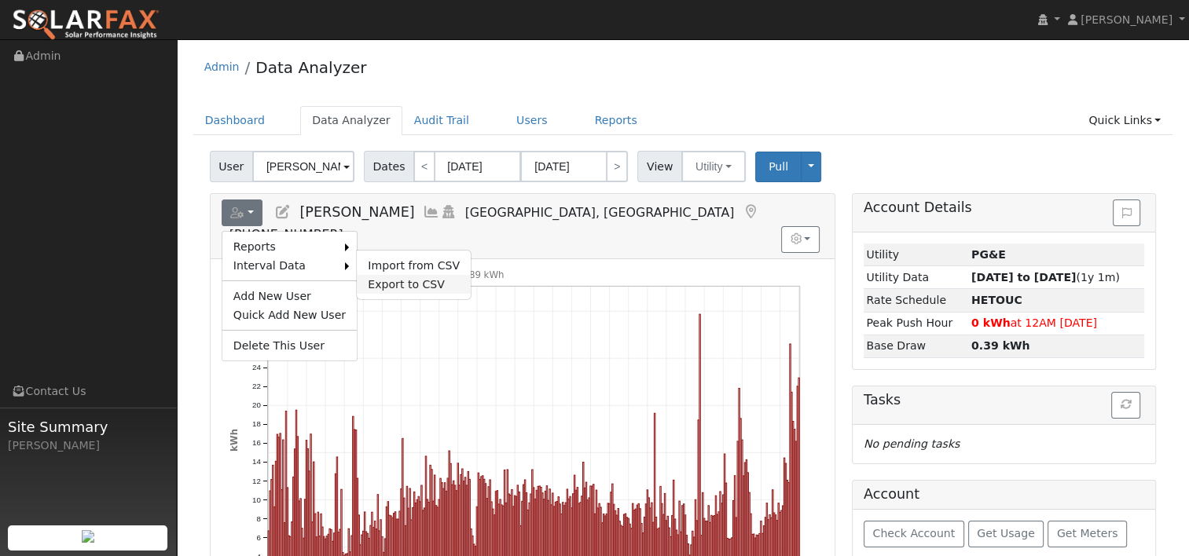
click at [393, 280] on link "Export to CSV" at bounding box center [414, 284] width 114 height 19
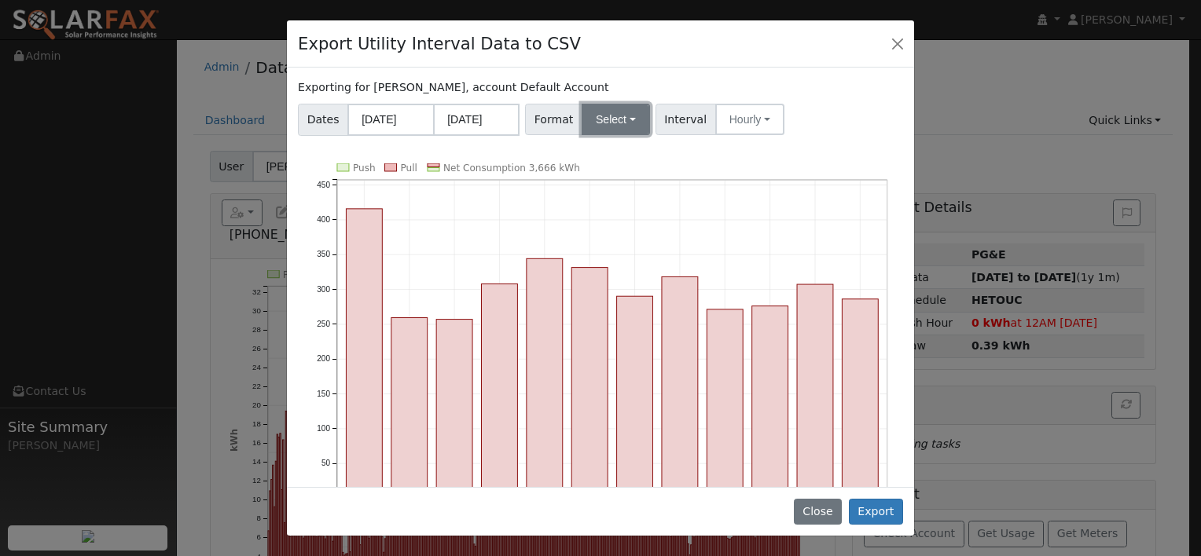
click at [623, 116] on button "Select" at bounding box center [616, 119] width 68 height 31
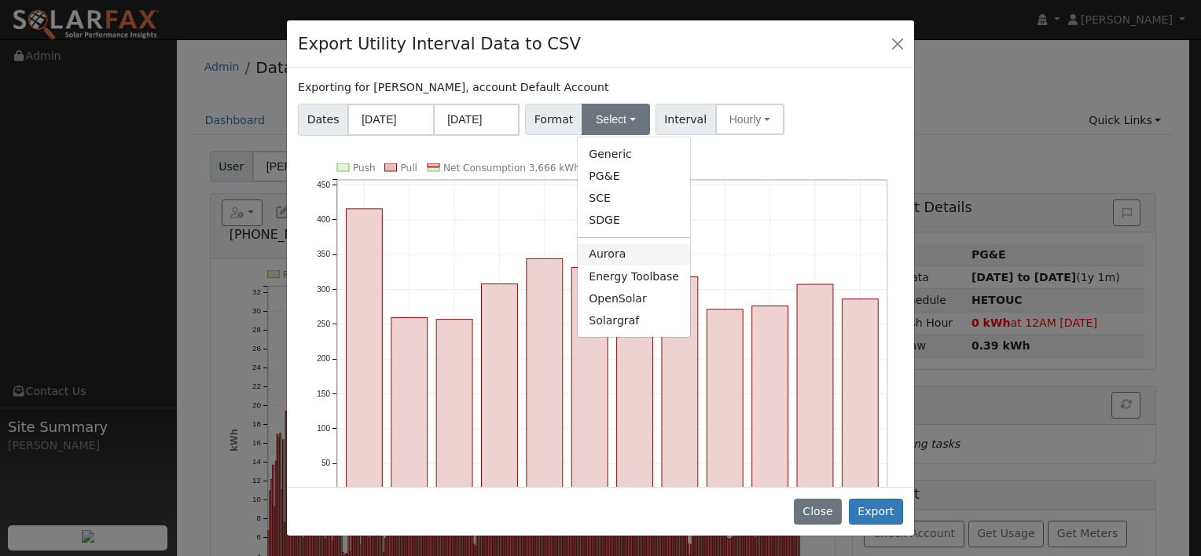
click at [601, 252] on link "Aurora" at bounding box center [634, 255] width 112 height 22
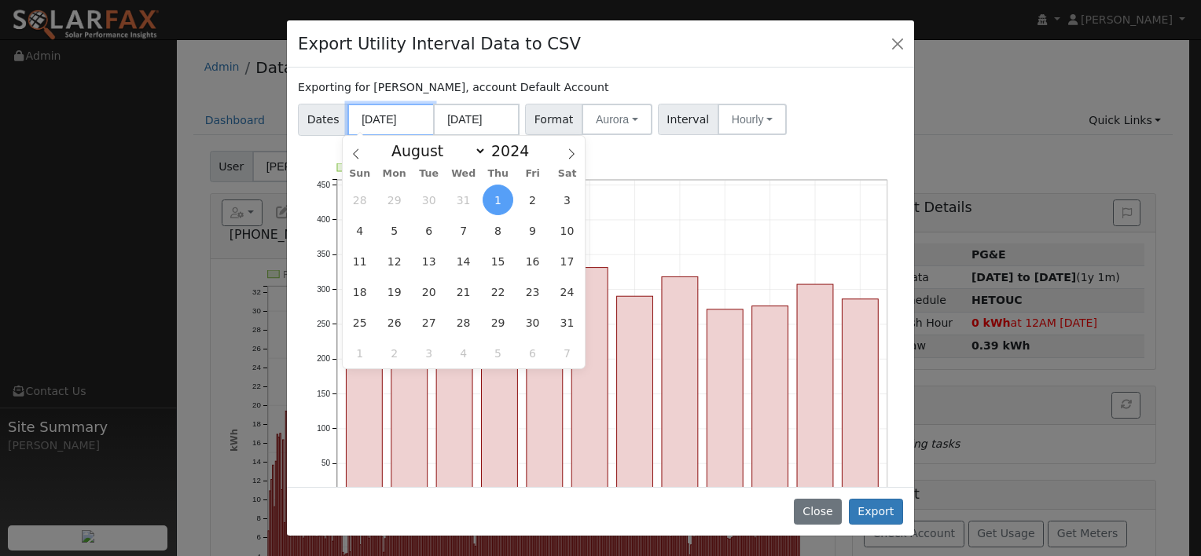
click at [388, 116] on input "[DATE]" at bounding box center [390, 120] width 86 height 32
click at [499, 232] on span "8" at bounding box center [498, 230] width 31 height 31
type input "[DATE]"
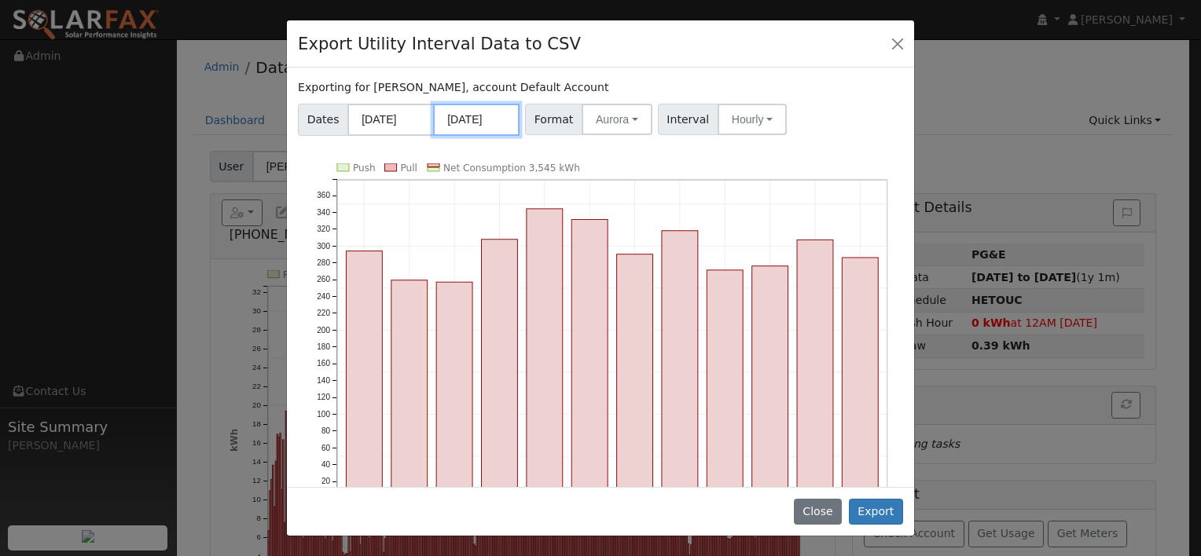
click at [485, 117] on input "[DATE]" at bounding box center [476, 120] width 86 height 32
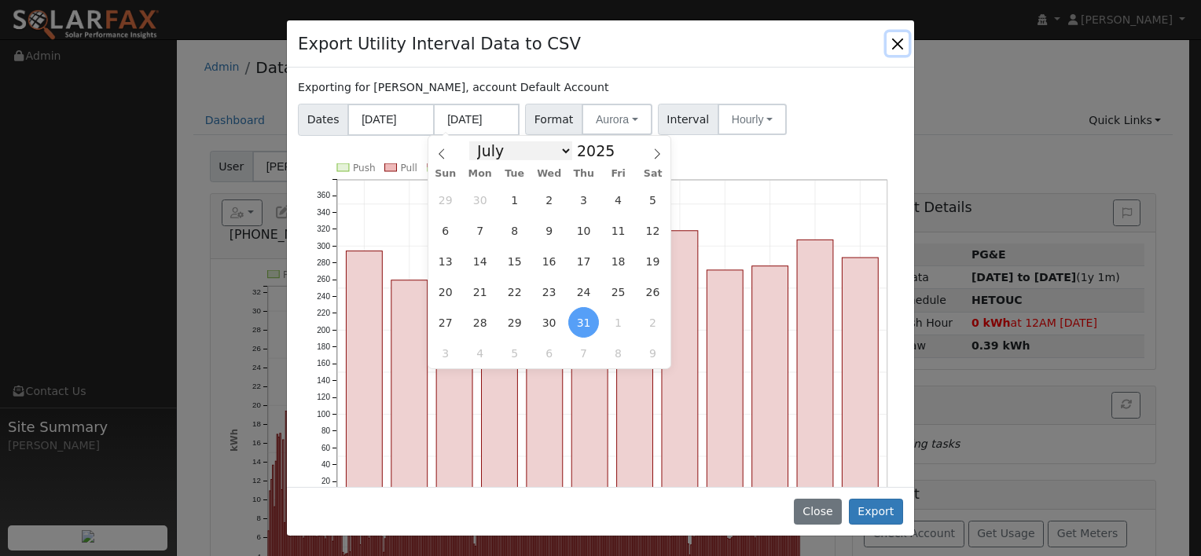
click at [527, 150] on select "January February March April May June July August September October November De…" at bounding box center [520, 150] width 103 height 19
select select "7"
click at [482, 141] on select "January February March April May June July August September October November De…" at bounding box center [520, 150] width 103 height 19
click at [587, 230] on span "7" at bounding box center [583, 230] width 31 height 31
type input "[DATE]"
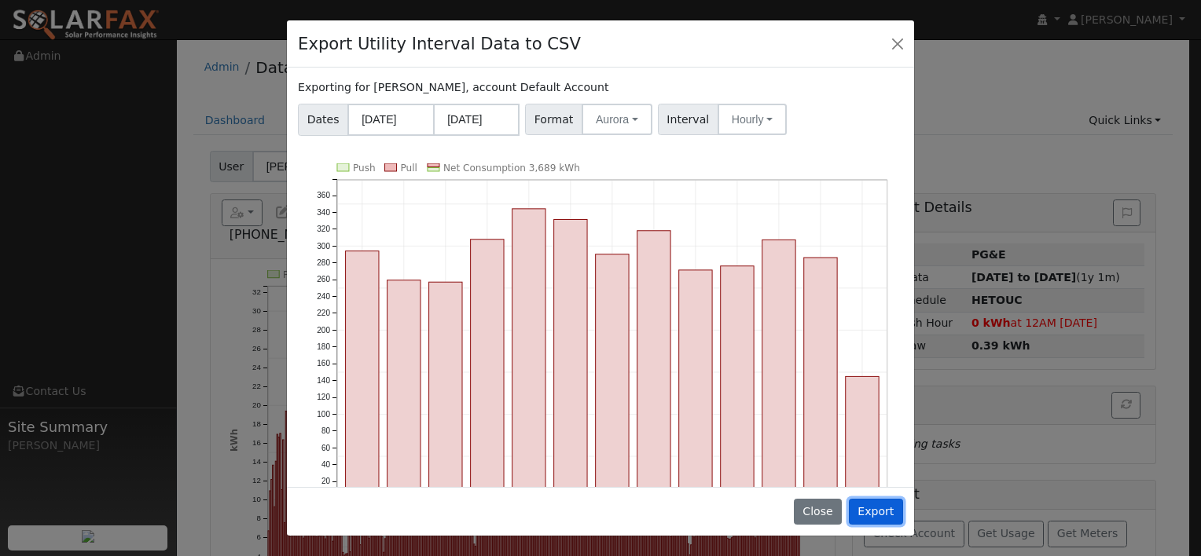
click at [876, 512] on button "Export" at bounding box center [876, 512] width 54 height 27
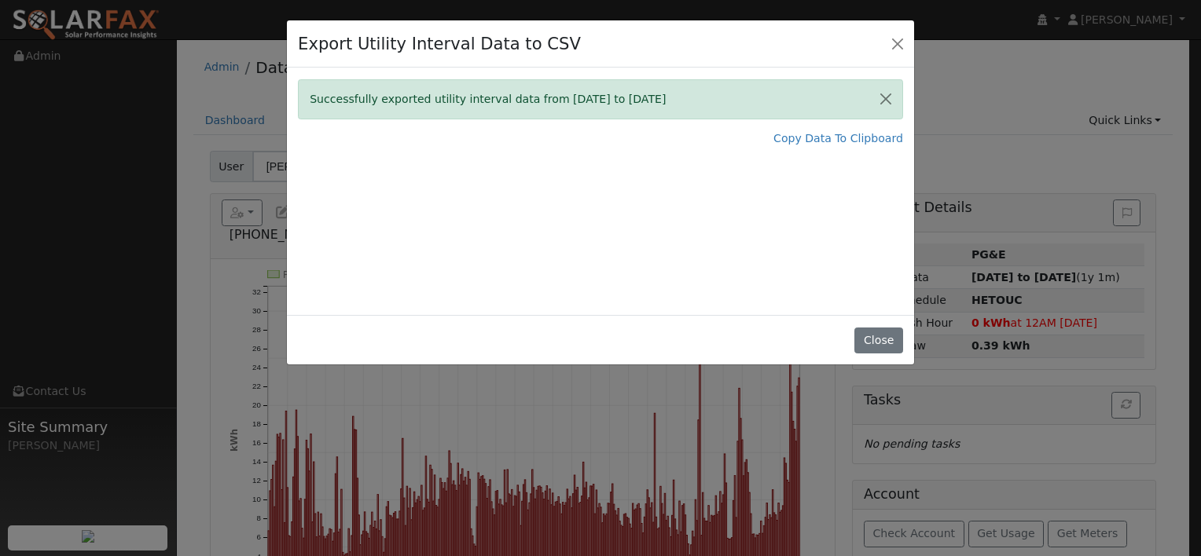
drag, startPoint x: 773, startPoint y: 202, endPoint x: 779, endPoint y: 192, distance: 12.0
click at [773, 202] on div "Successfully exported utility interval data from [DATE] to [DATE] Copy Data To …" at bounding box center [600, 192] width 627 height 248
click at [798, 137] on link "Copy Data To Clipboard" at bounding box center [838, 138] width 130 height 17
click at [896, 33] on button "Close" at bounding box center [898, 43] width 22 height 22
